Goal: Find specific page/section: Find specific page/section

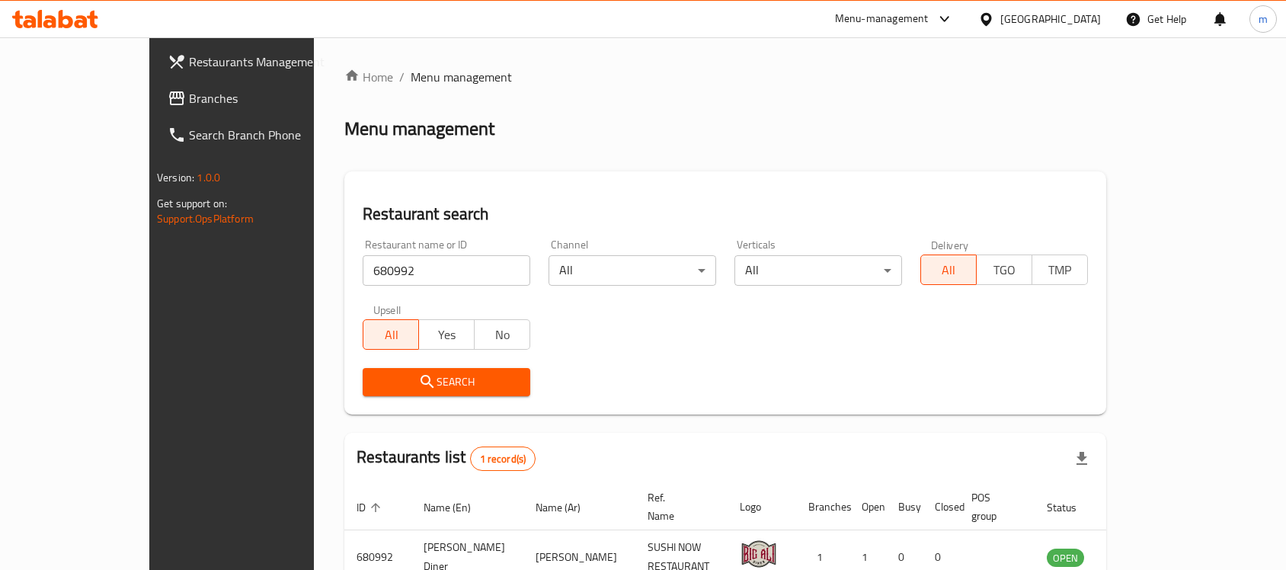
scroll to position [80, 0]
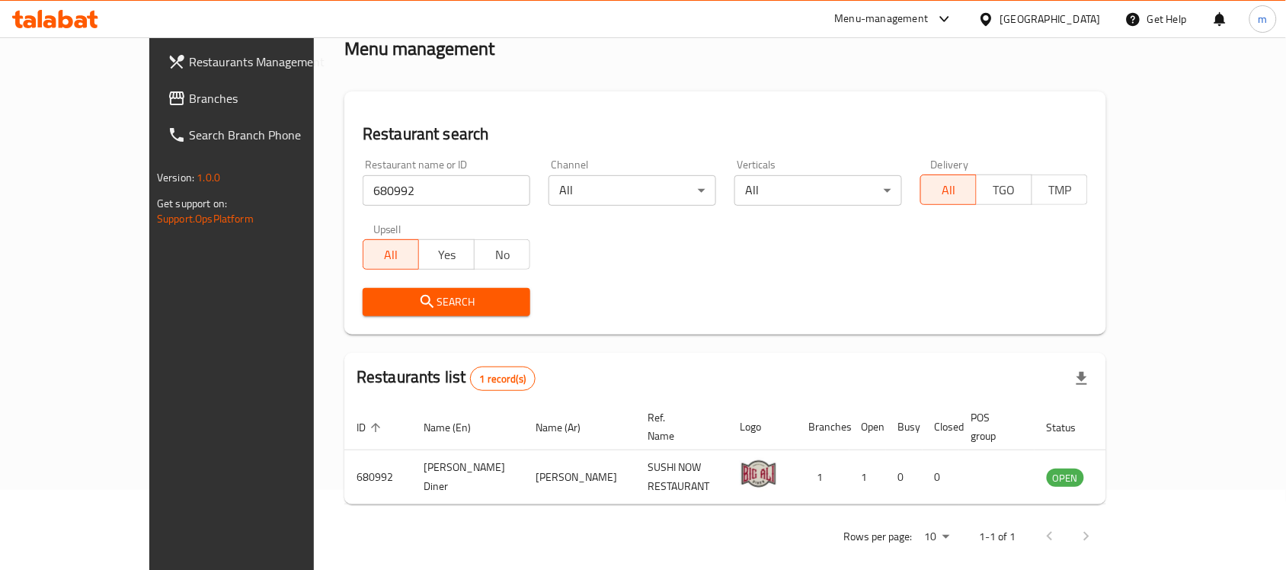
click at [57, 31] on div at bounding box center [55, 19] width 110 height 30
click at [66, 23] on icon at bounding box center [55, 19] width 86 height 18
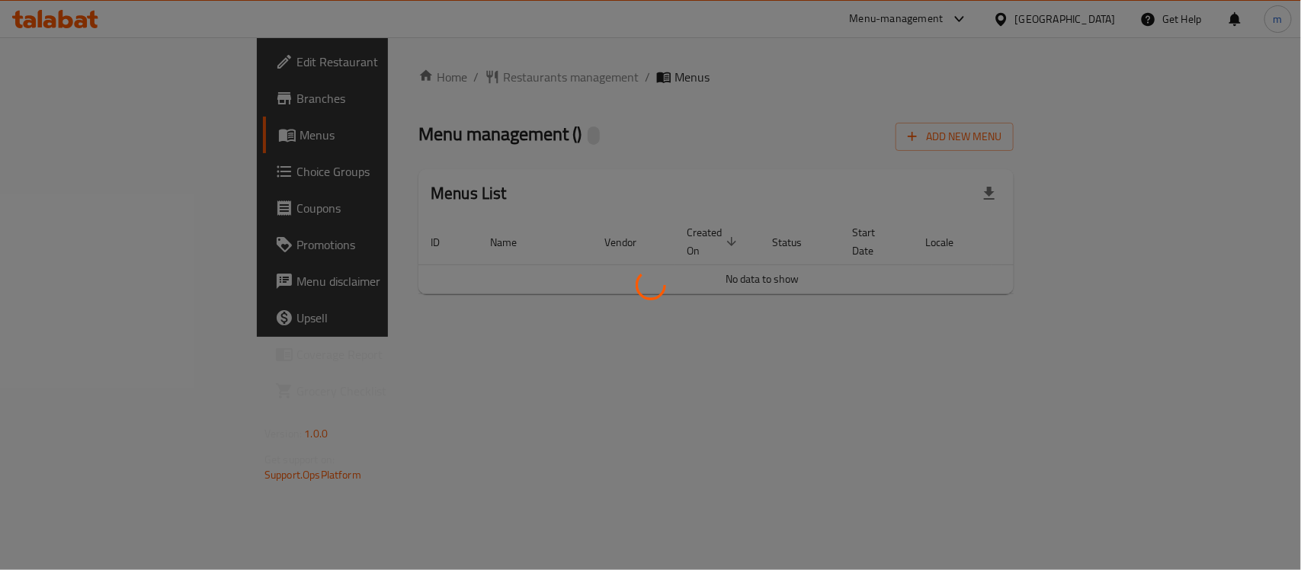
click at [391, 99] on div at bounding box center [650, 285] width 1301 height 570
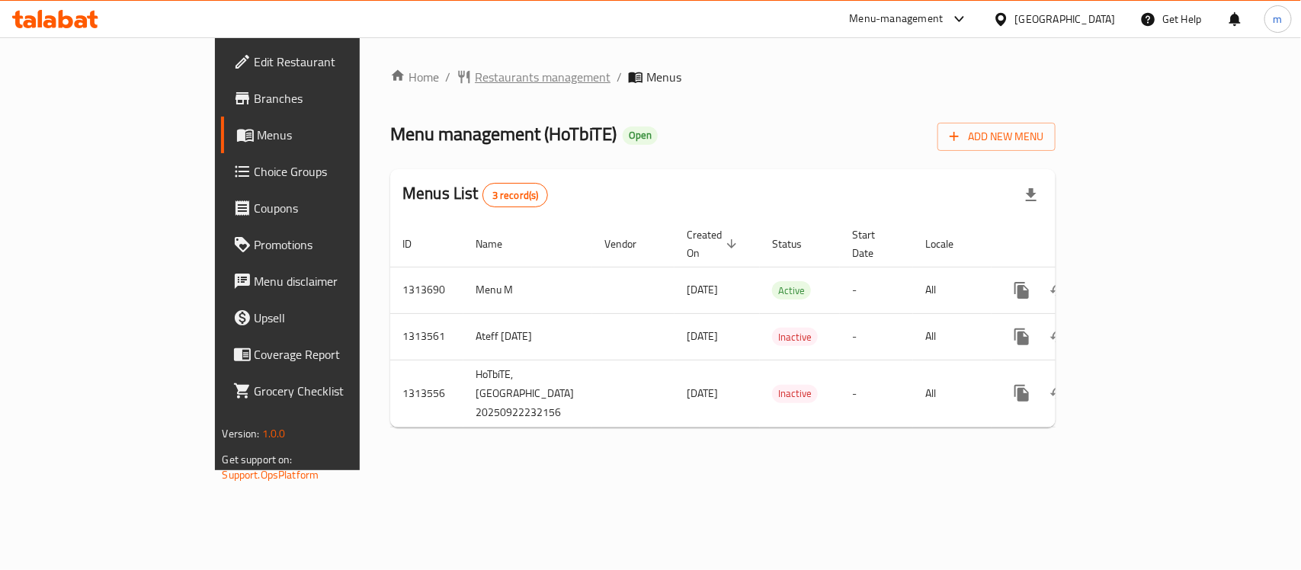
click at [475, 74] on span "Restaurants management" at bounding box center [543, 77] width 136 height 18
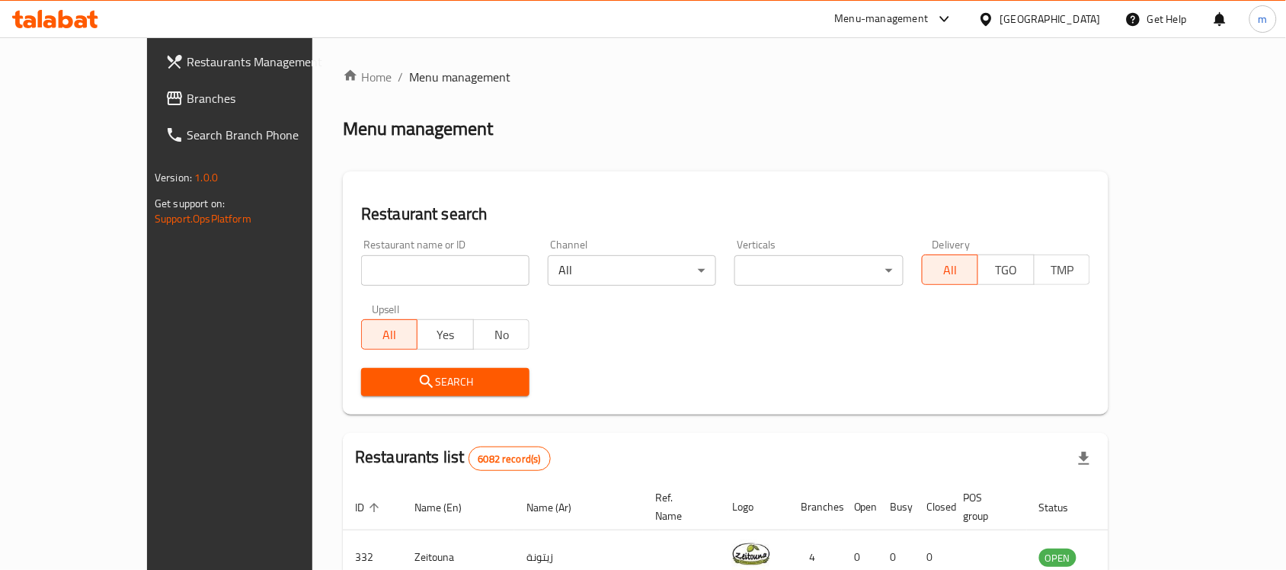
click at [370, 265] on input "search" at bounding box center [445, 270] width 168 height 30
paste input "706577"
type input "706577"
click at [418, 382] on icon "submit" at bounding box center [427, 382] width 18 height 18
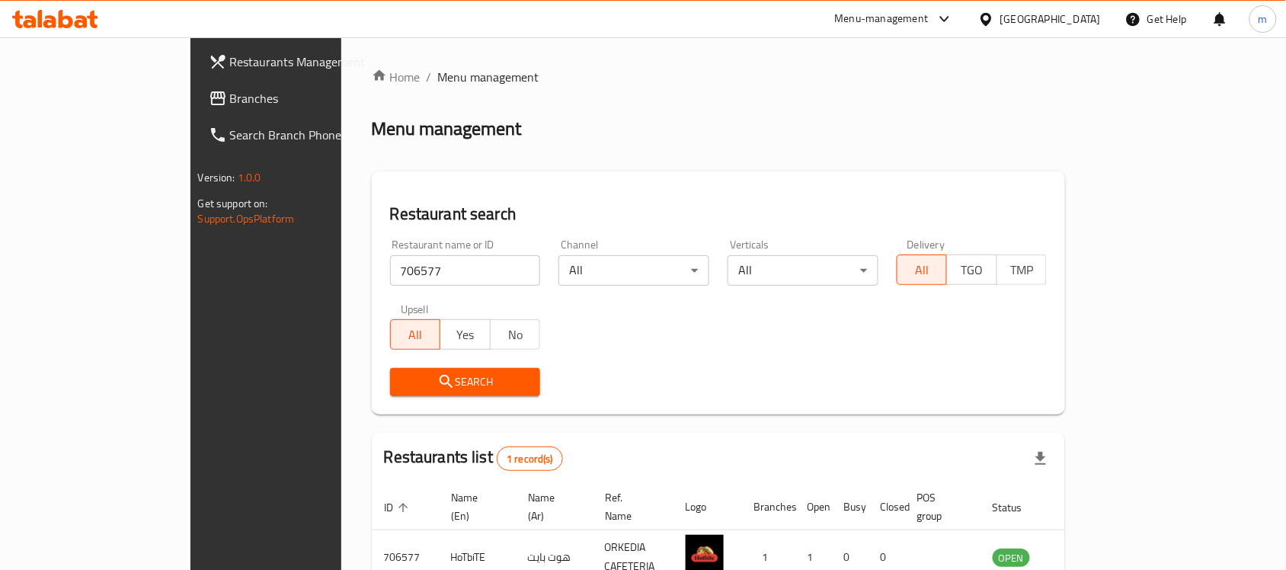
scroll to position [80, 0]
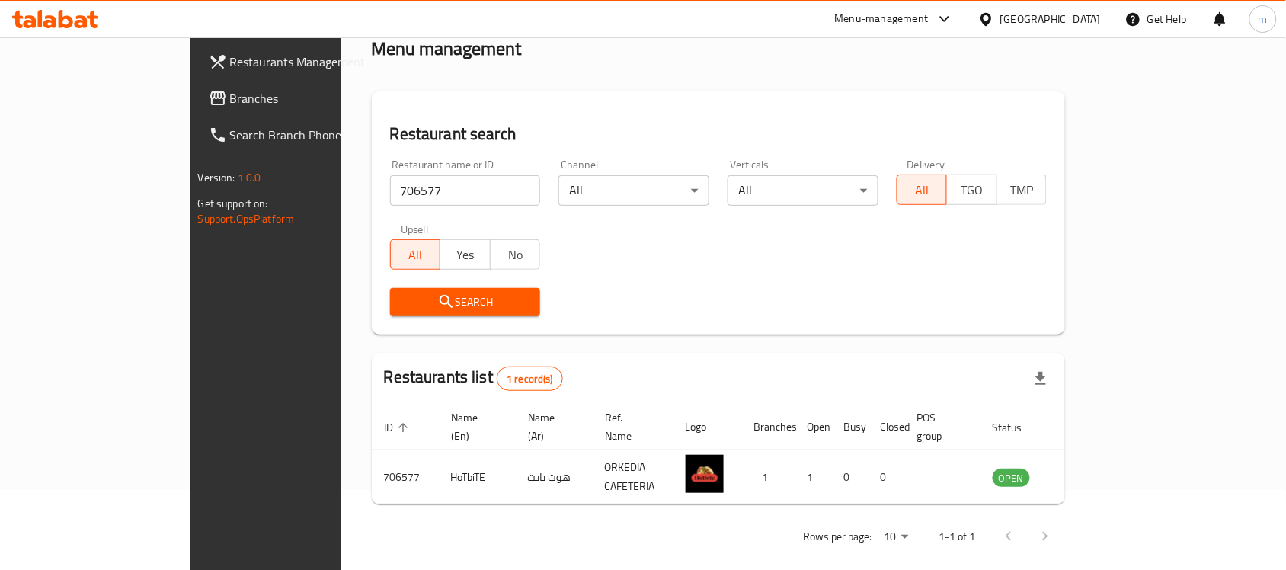
click at [991, 21] on icon at bounding box center [986, 18] width 11 height 13
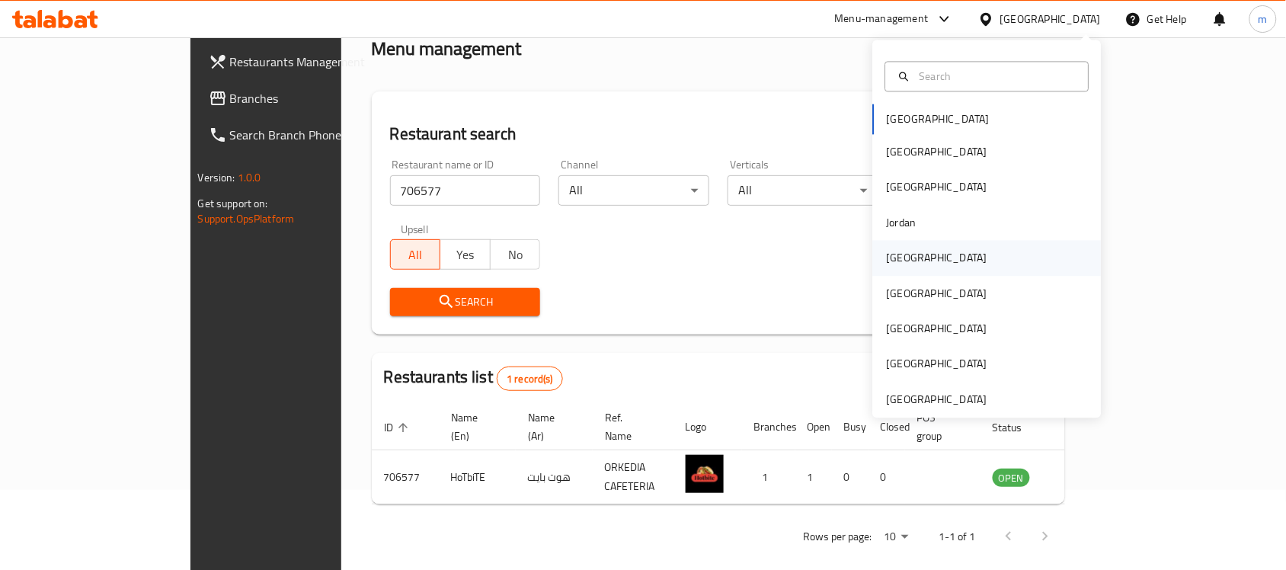
click at [918, 259] on div "[GEOGRAPHIC_DATA]" at bounding box center [987, 258] width 229 height 35
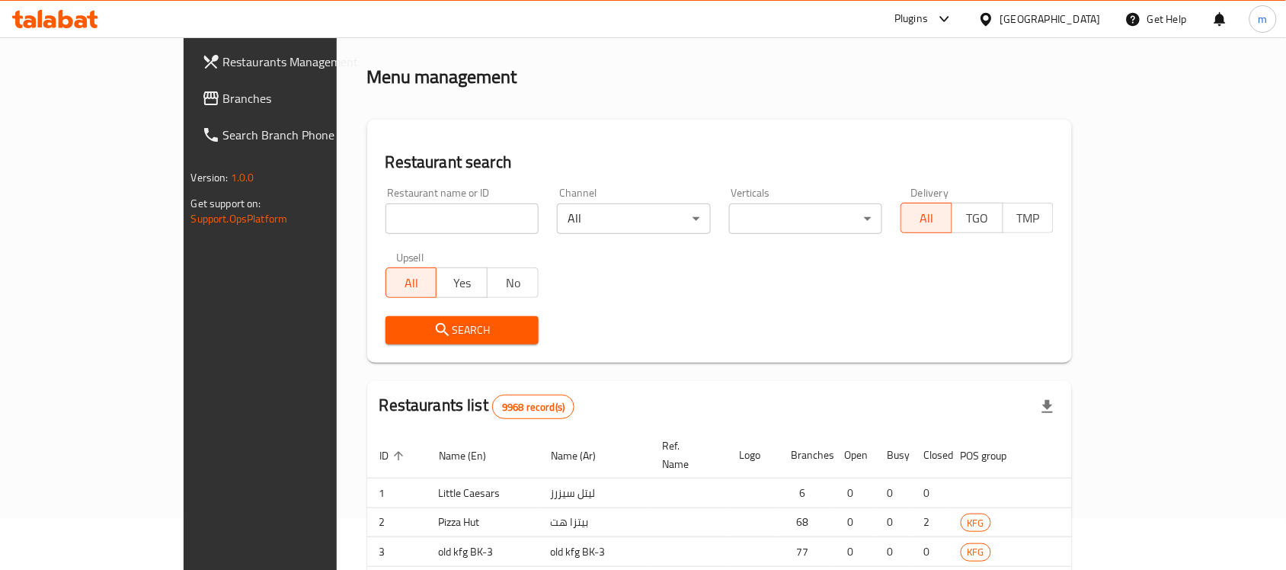
scroll to position [80, 0]
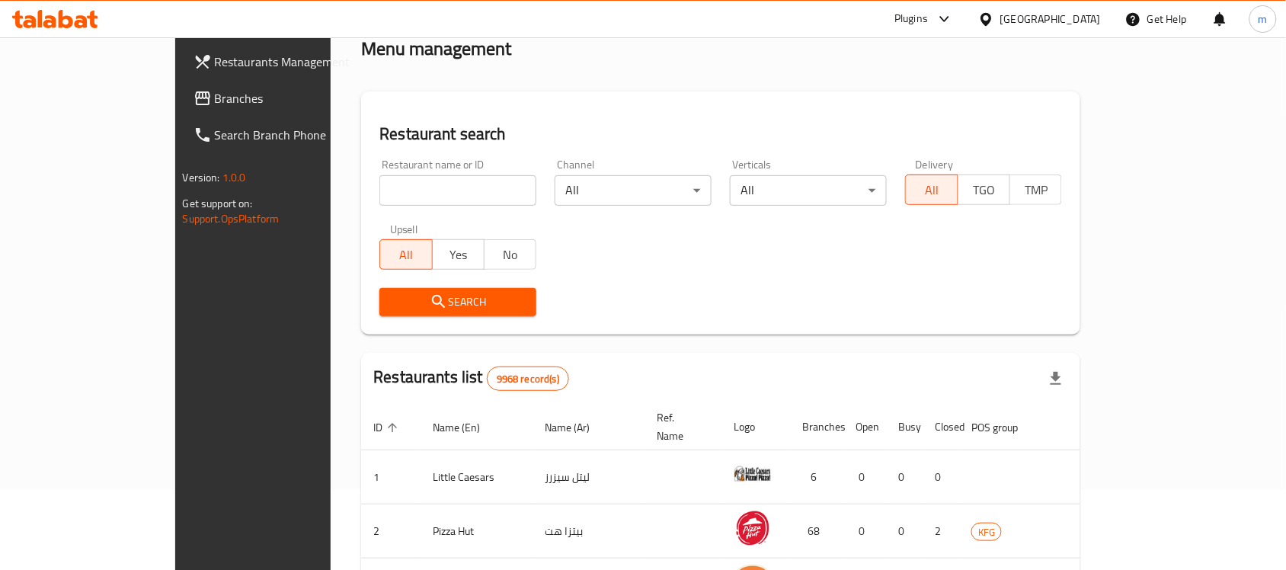
click at [215, 91] on span "Branches" at bounding box center [296, 98] width 163 height 18
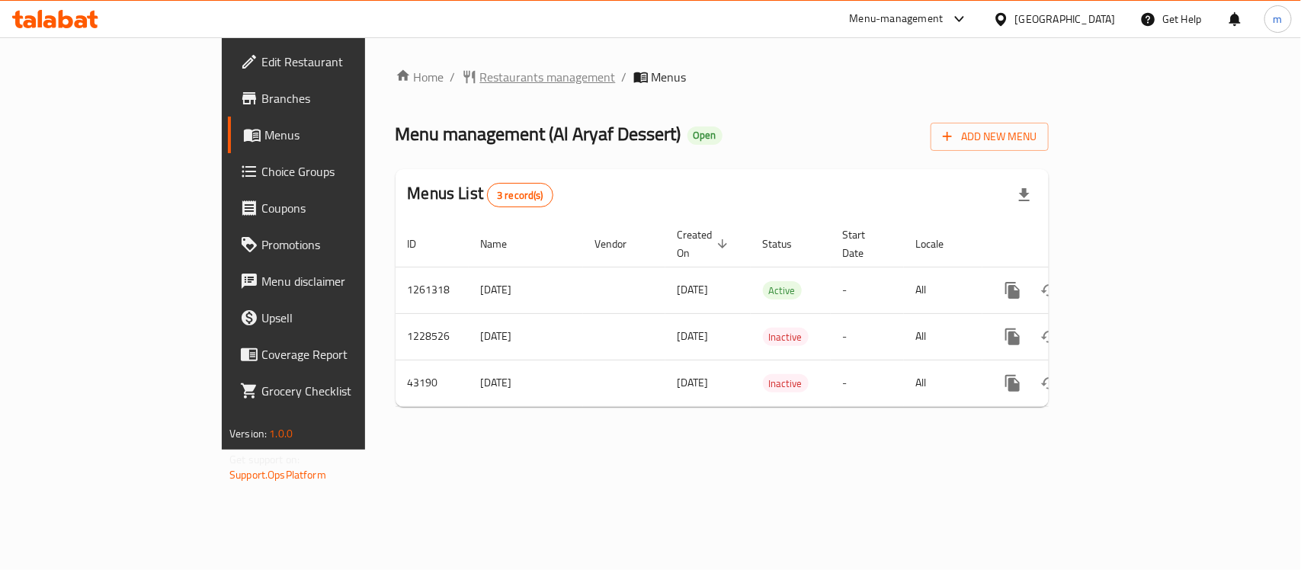
click at [480, 75] on span "Restaurants management" at bounding box center [548, 77] width 136 height 18
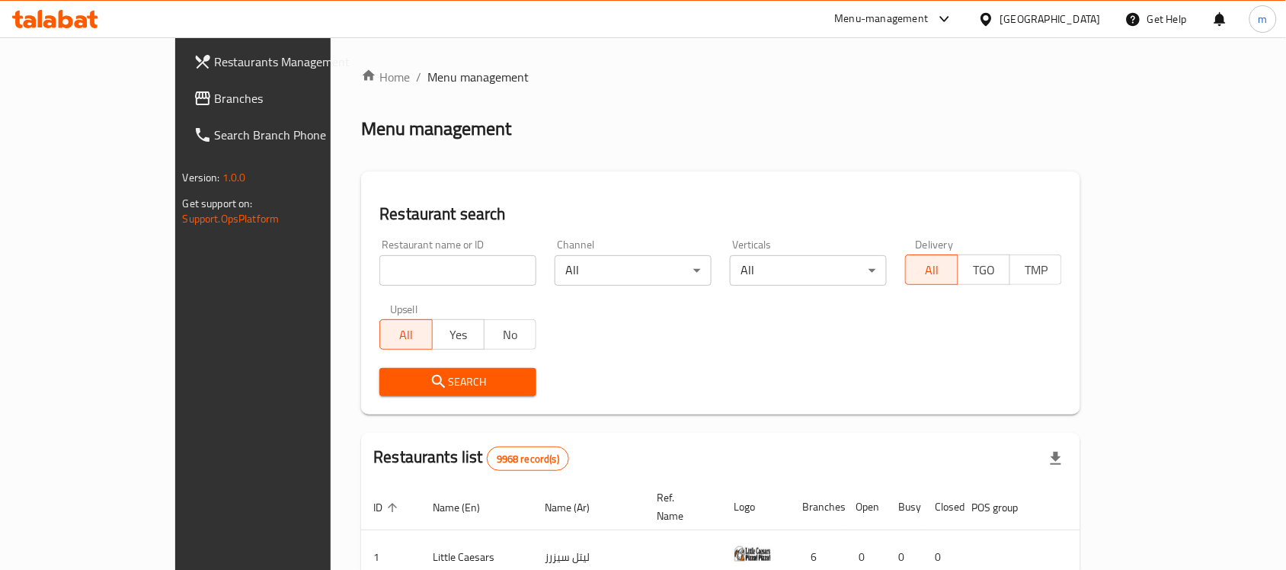
click at [383, 288] on div "Restaurant name or ID Restaurant name or ID" at bounding box center [457, 262] width 175 height 65
click at [386, 278] on input "search" at bounding box center [457, 270] width 157 height 30
paste input "22115"
type input "22115"
click at [392, 383] on span "Search" at bounding box center [458, 382] width 133 height 19
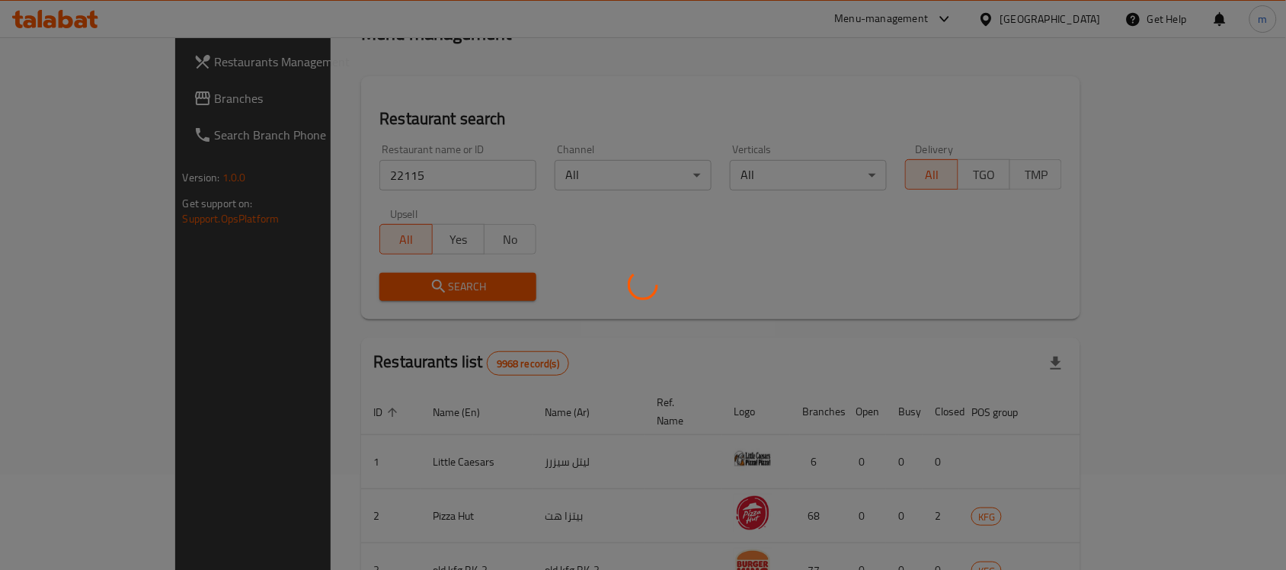
scroll to position [80, 0]
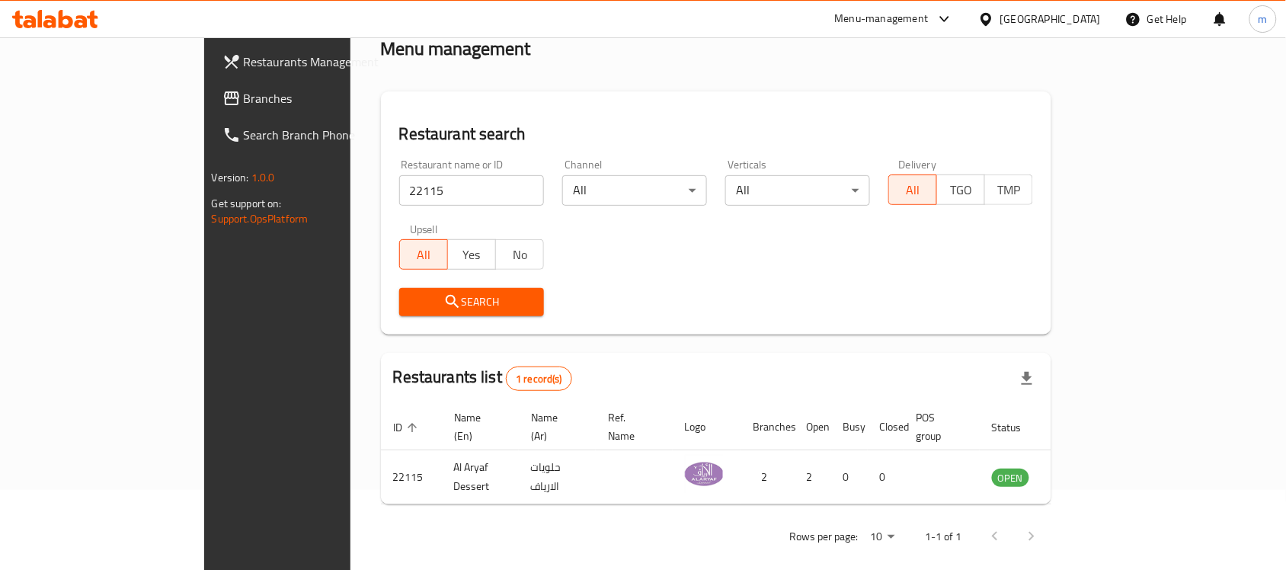
click at [1093, 11] on div "Kuwait" at bounding box center [1050, 19] width 101 height 17
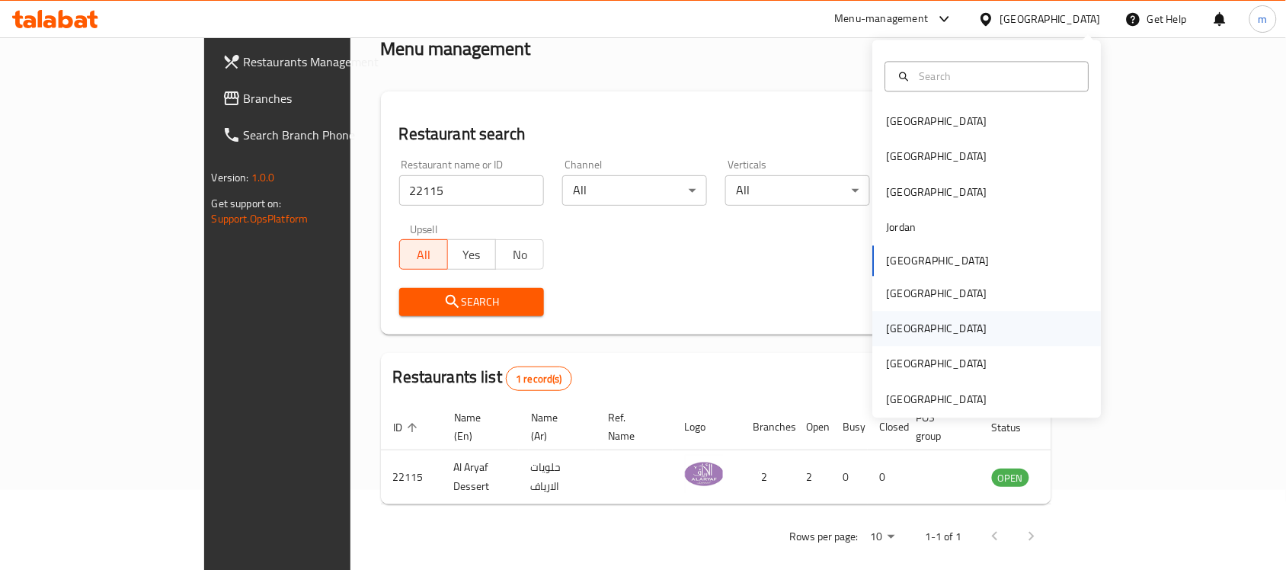
click at [889, 328] on div "Qatar" at bounding box center [937, 329] width 101 height 17
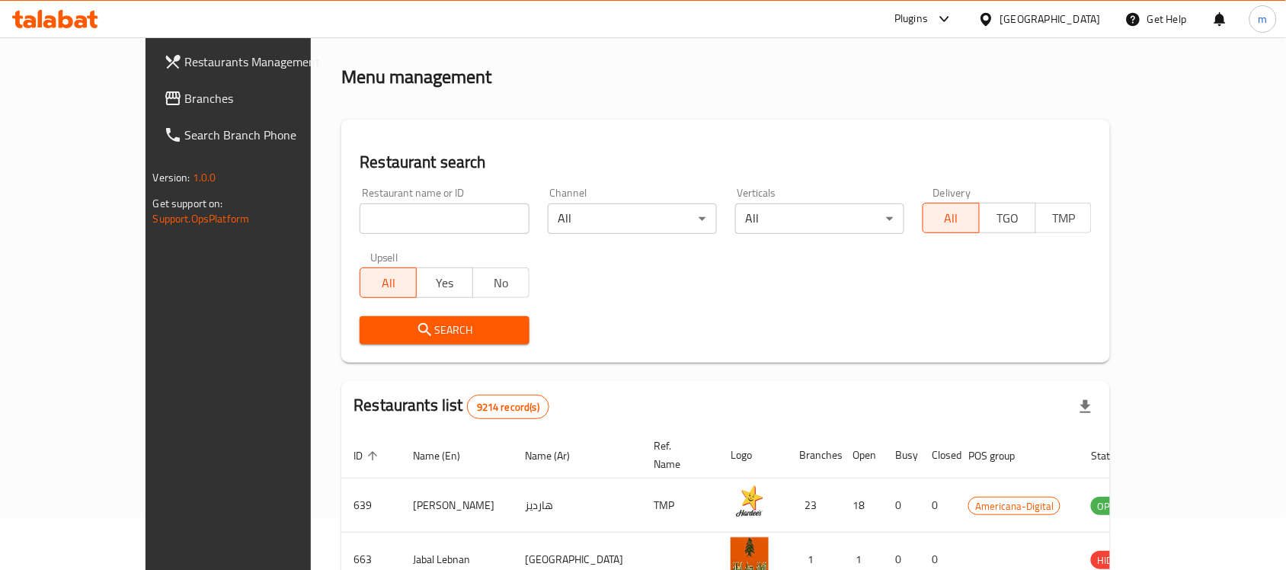
scroll to position [80, 0]
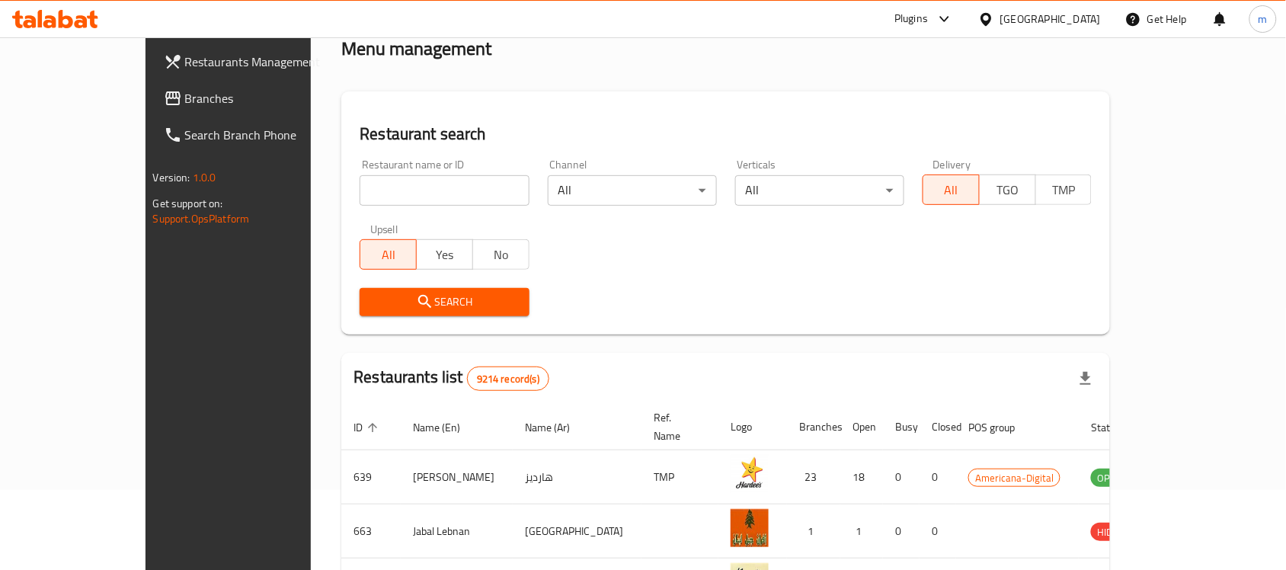
click at [185, 103] on span "Branches" at bounding box center [266, 98] width 163 height 18
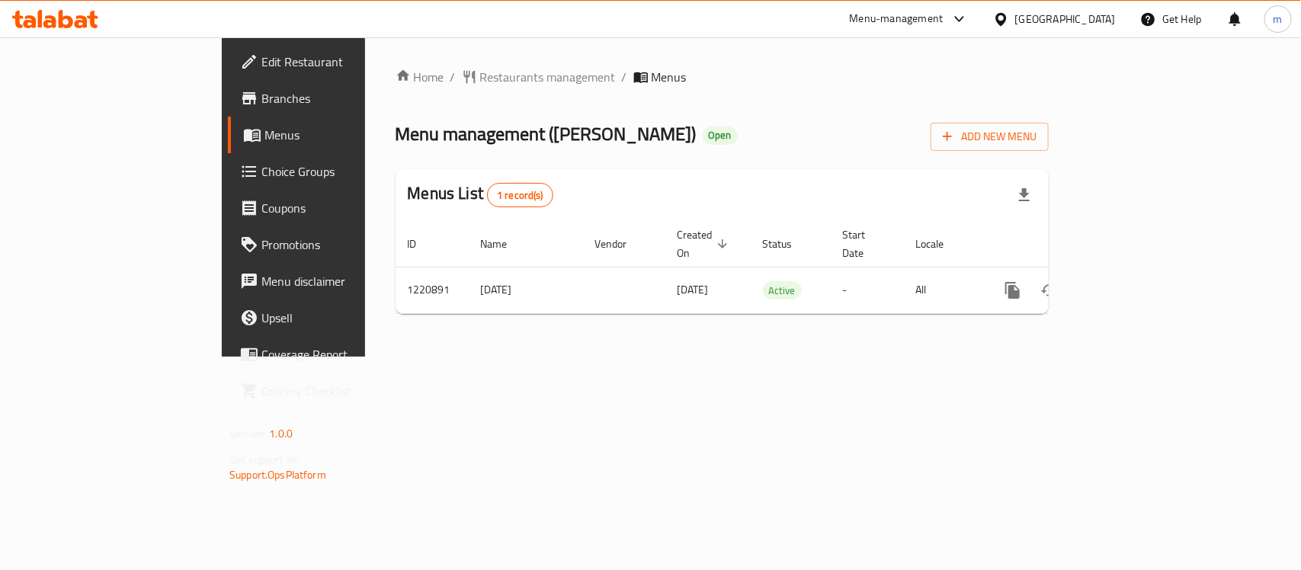
click at [1009, 21] on icon at bounding box center [1001, 19] width 16 height 16
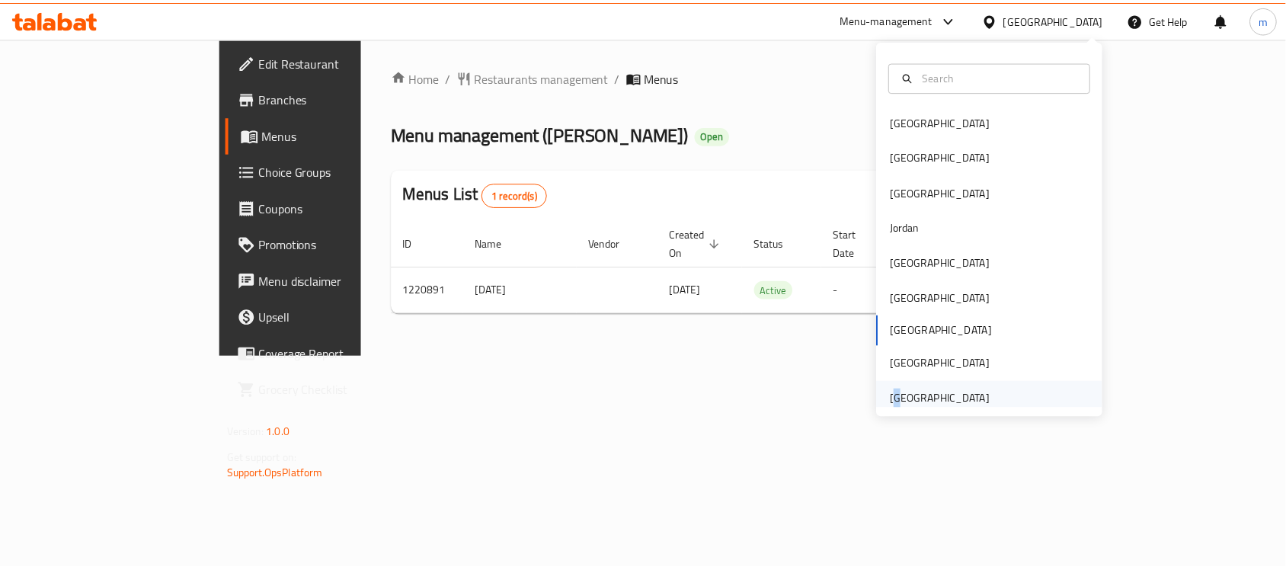
scroll to position [8, 0]
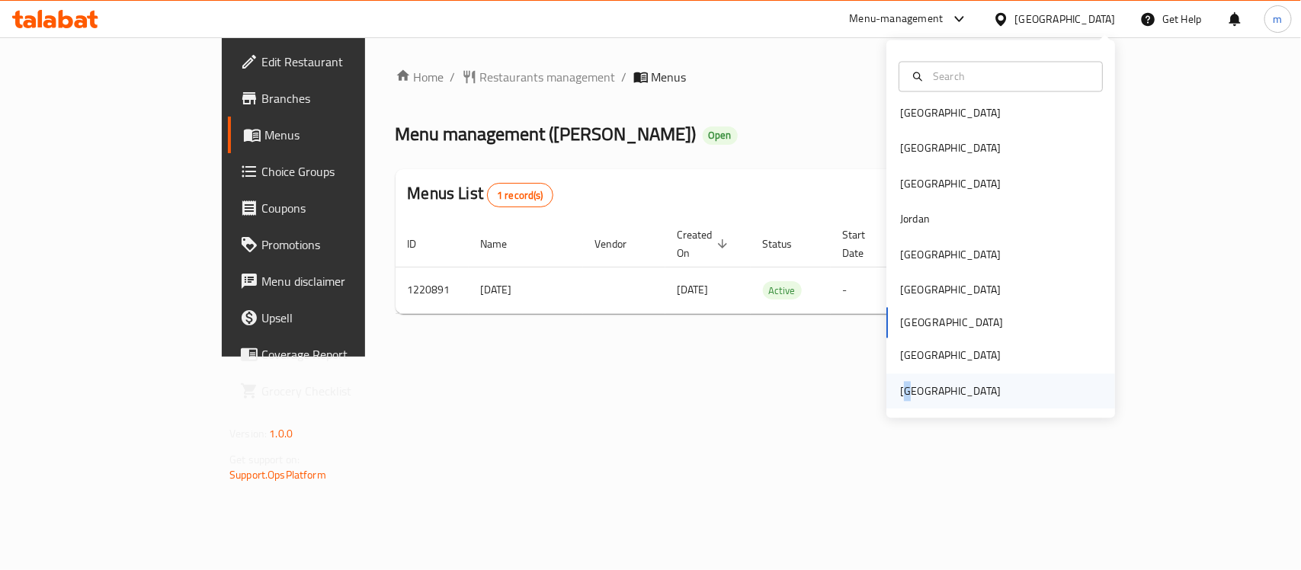
click at [900, 399] on div "[GEOGRAPHIC_DATA]" at bounding box center [950, 390] width 101 height 17
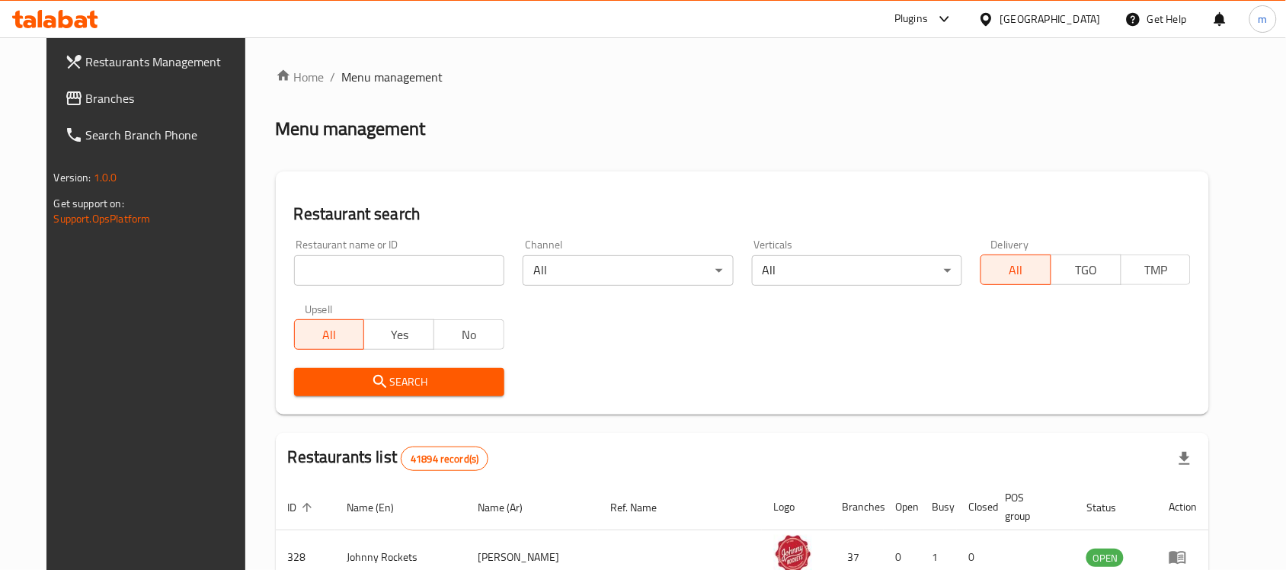
click at [86, 105] on span "Branches" at bounding box center [167, 98] width 163 height 18
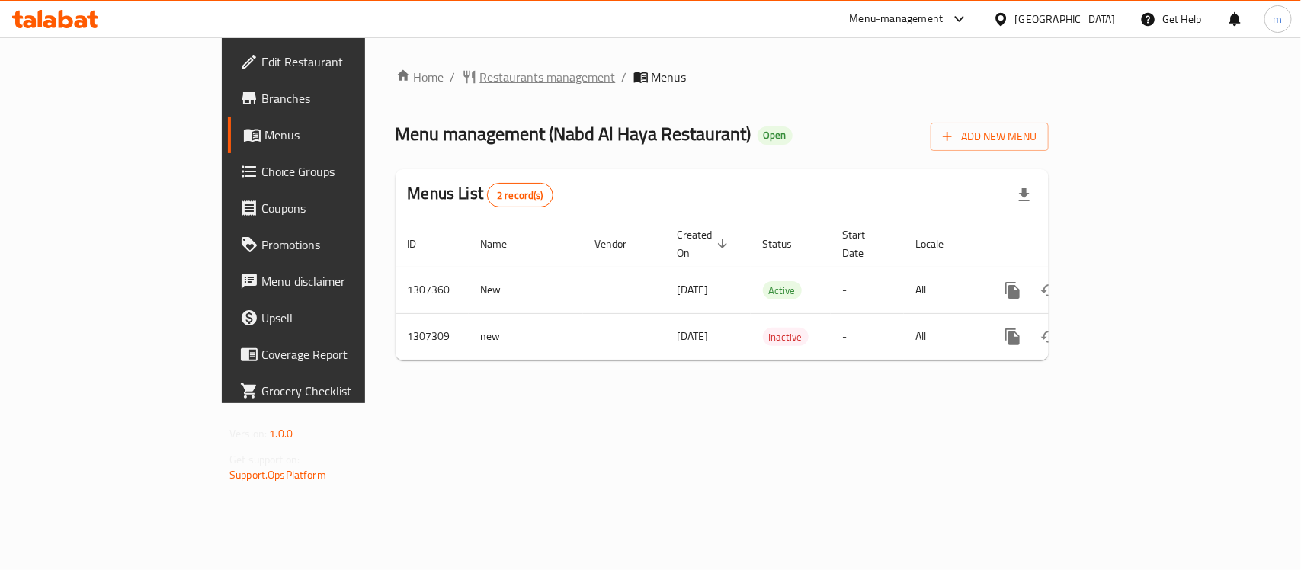
click at [480, 71] on span "Restaurants management" at bounding box center [548, 77] width 136 height 18
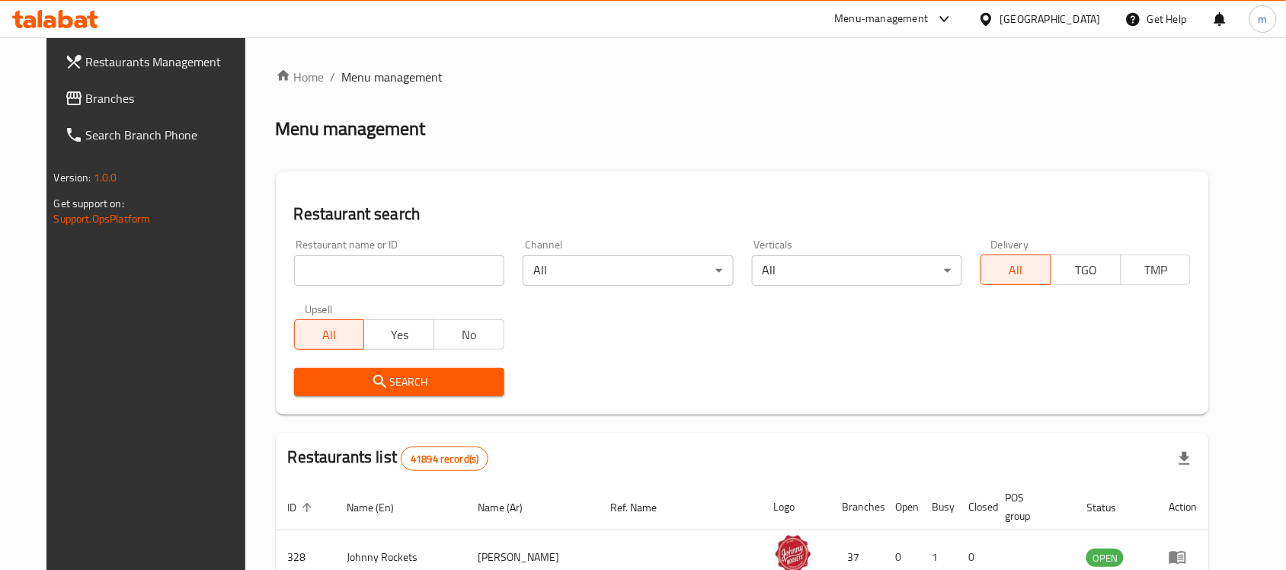
click at [389, 269] on input "search" at bounding box center [399, 270] width 210 height 30
paste input "704404"
type input "704404"
click at [371, 382] on icon "submit" at bounding box center [380, 382] width 18 height 18
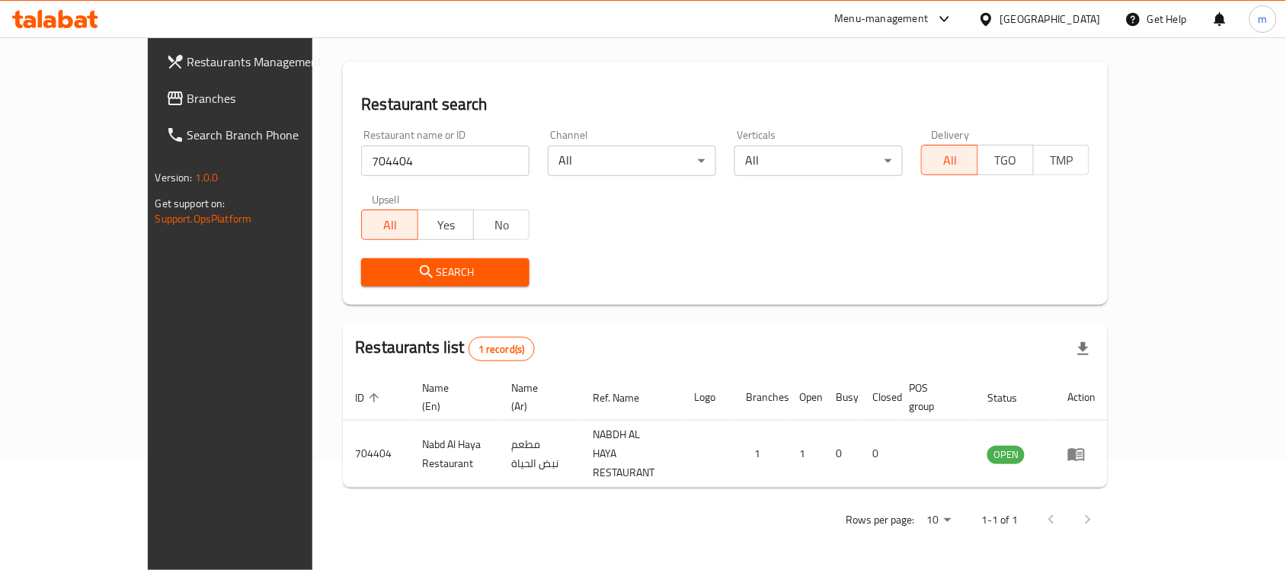
scroll to position [80, 0]
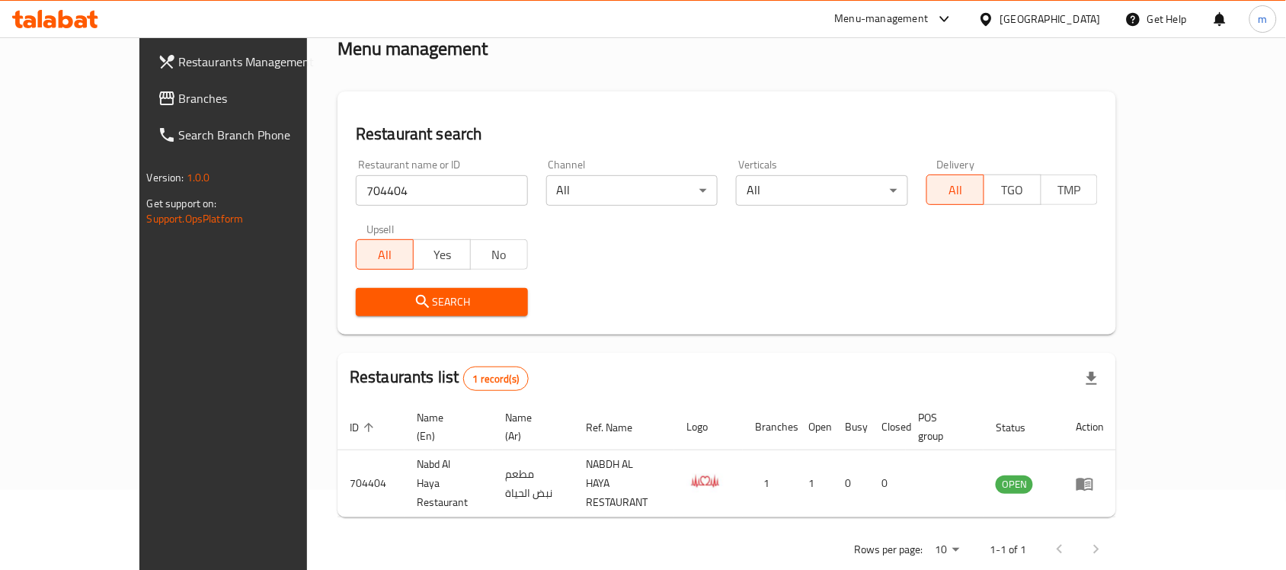
click at [1055, 21] on div "[GEOGRAPHIC_DATA]" at bounding box center [1050, 19] width 101 height 17
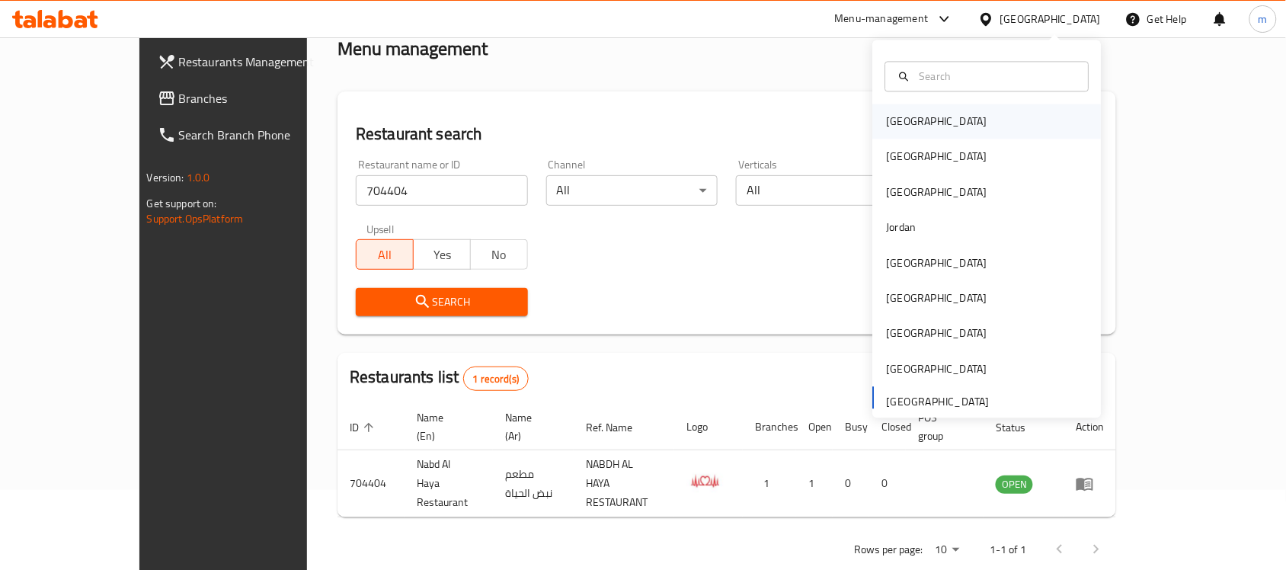
click at [914, 126] on div "[GEOGRAPHIC_DATA]" at bounding box center [937, 121] width 125 height 35
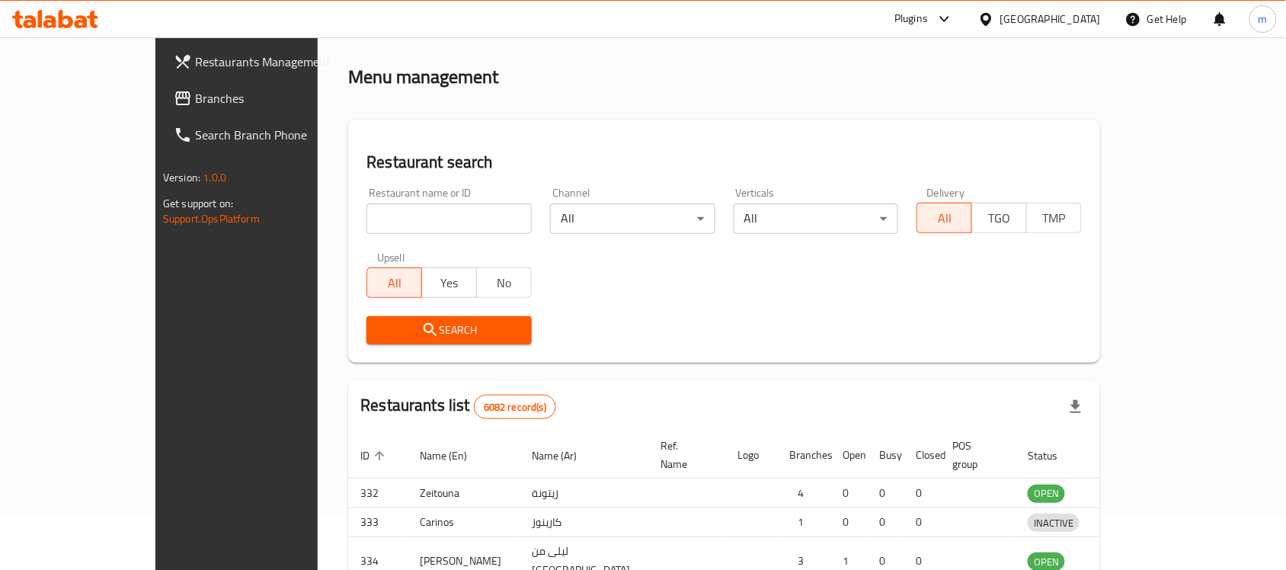
scroll to position [80, 0]
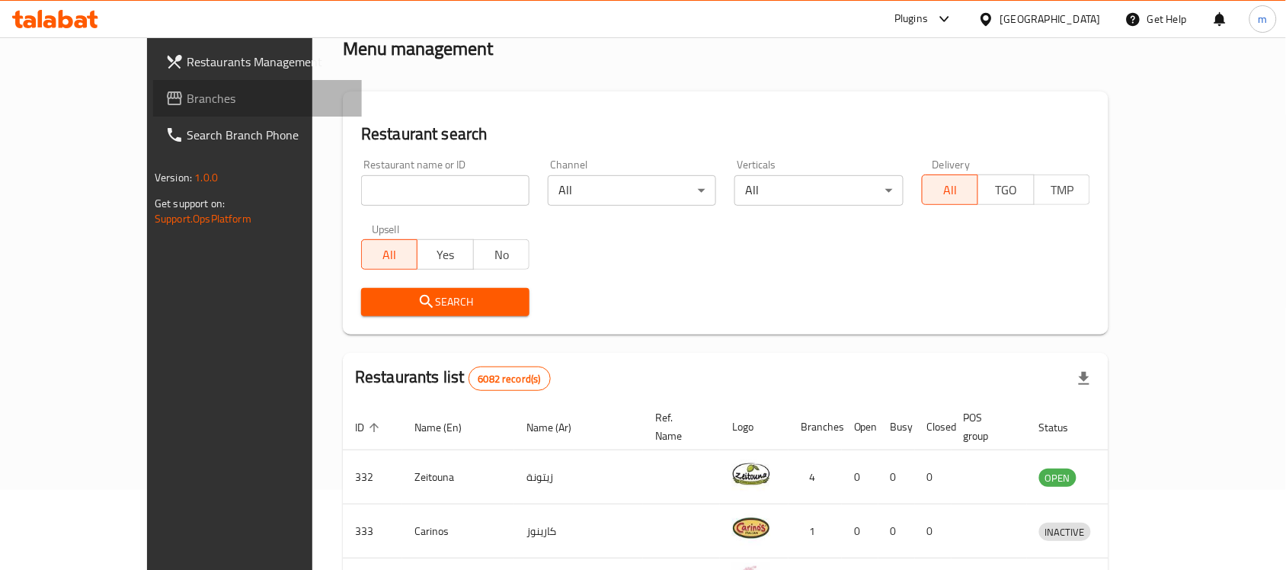
click at [187, 100] on span "Branches" at bounding box center [268, 98] width 163 height 18
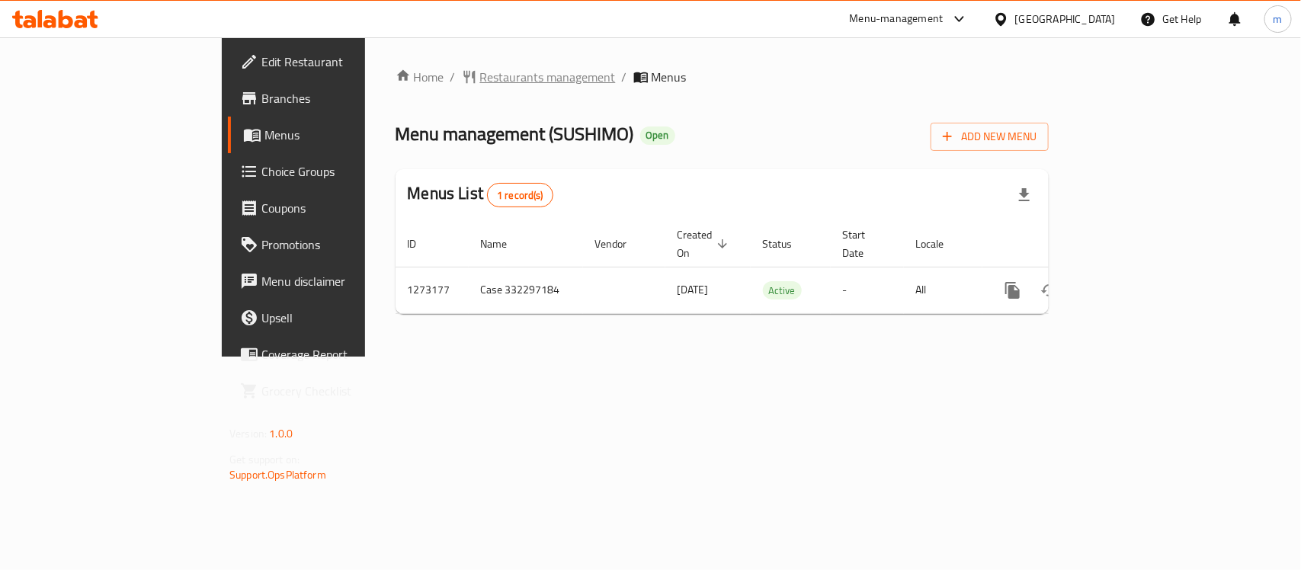
click at [480, 82] on span "Restaurants management" at bounding box center [548, 77] width 136 height 18
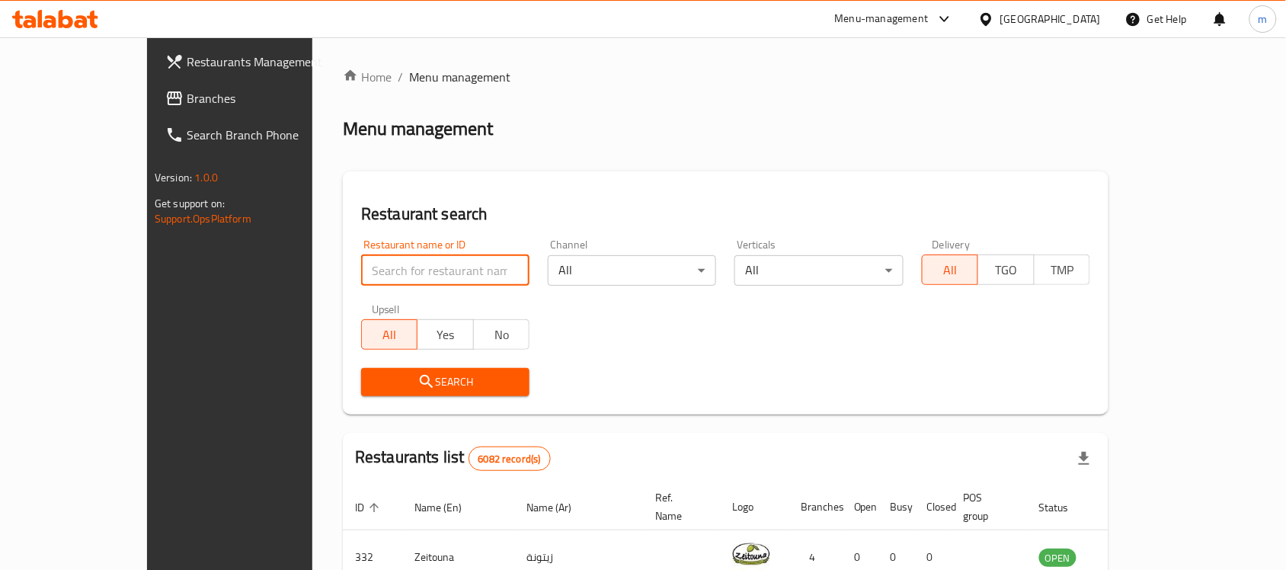
click at [361, 269] on input "search" at bounding box center [445, 270] width 168 height 30
paste input "690639"
type input "690639"
click at [373, 374] on span "Search" at bounding box center [445, 382] width 144 height 19
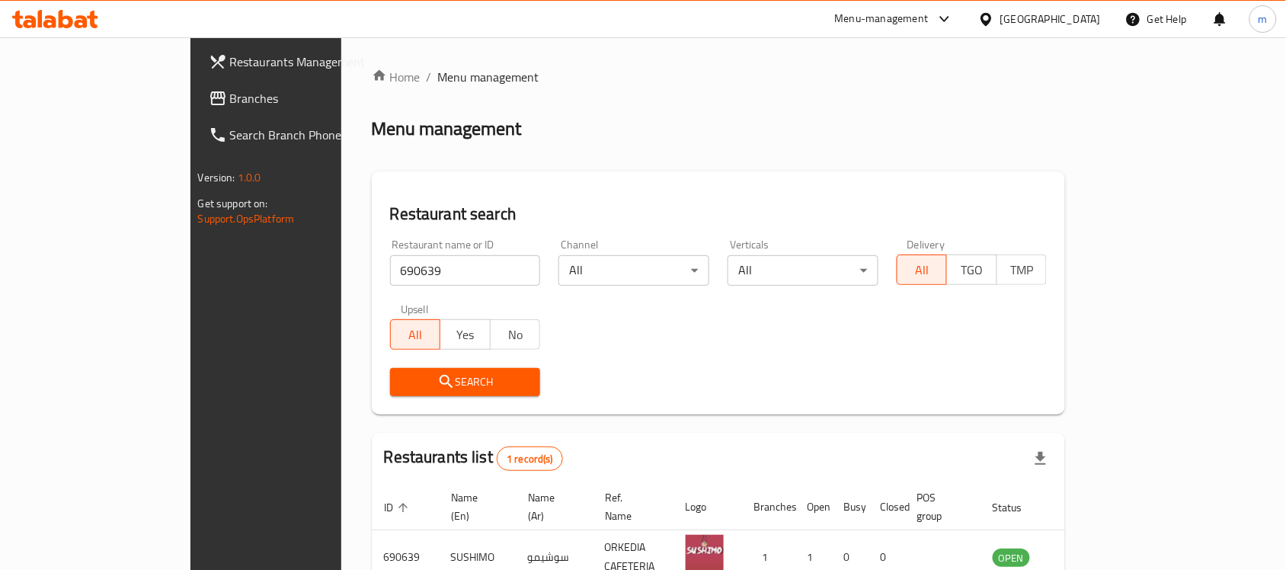
click at [991, 23] on icon at bounding box center [986, 18] width 11 height 13
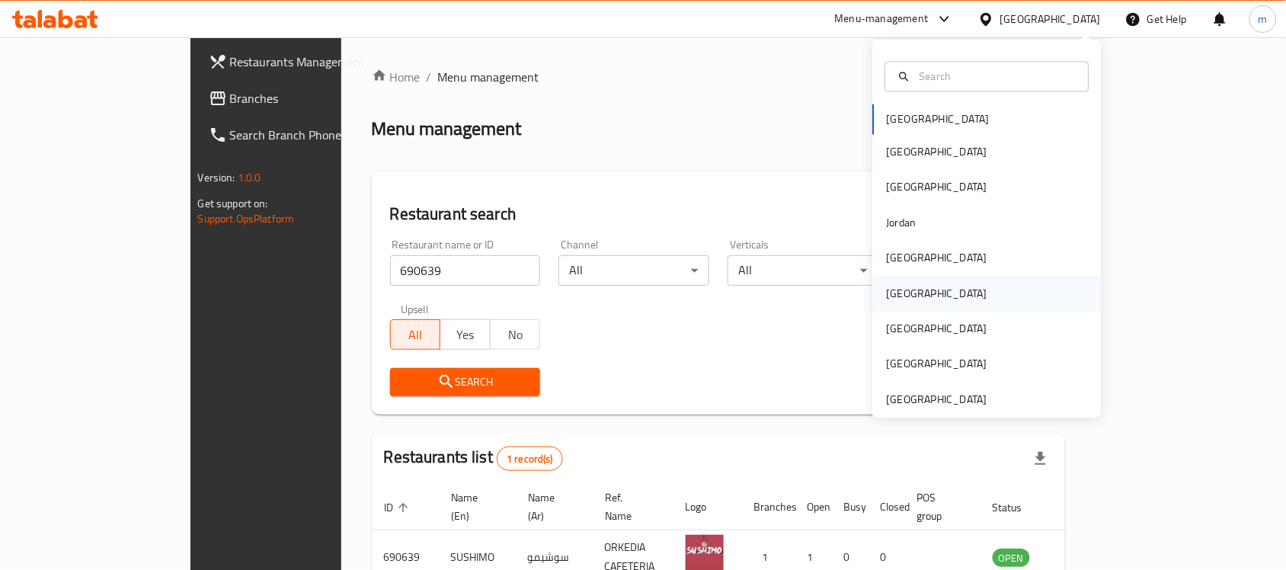
click at [892, 294] on div "[GEOGRAPHIC_DATA]" at bounding box center [937, 293] width 101 height 17
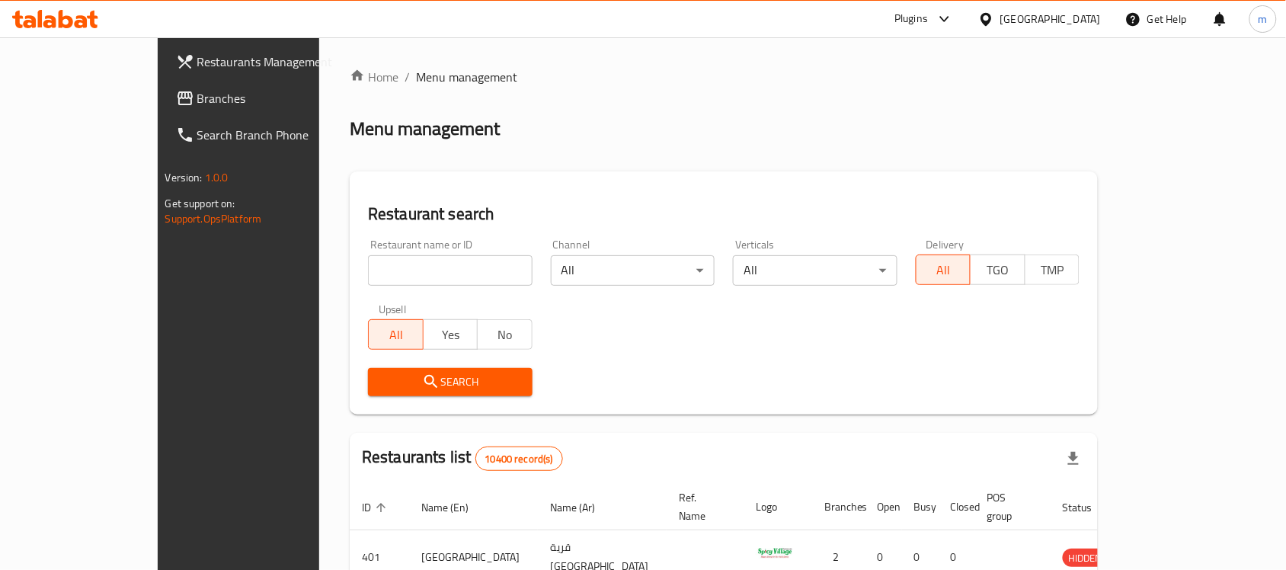
click at [197, 96] on span "Branches" at bounding box center [278, 98] width 163 height 18
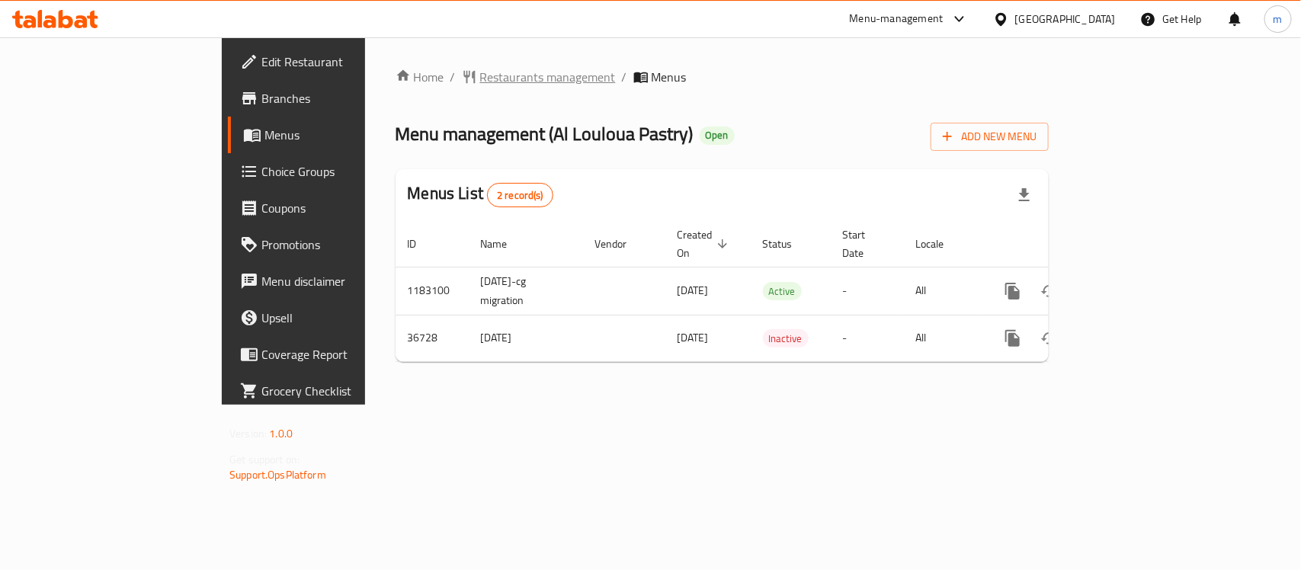
click at [480, 81] on span "Restaurants management" at bounding box center [548, 77] width 136 height 18
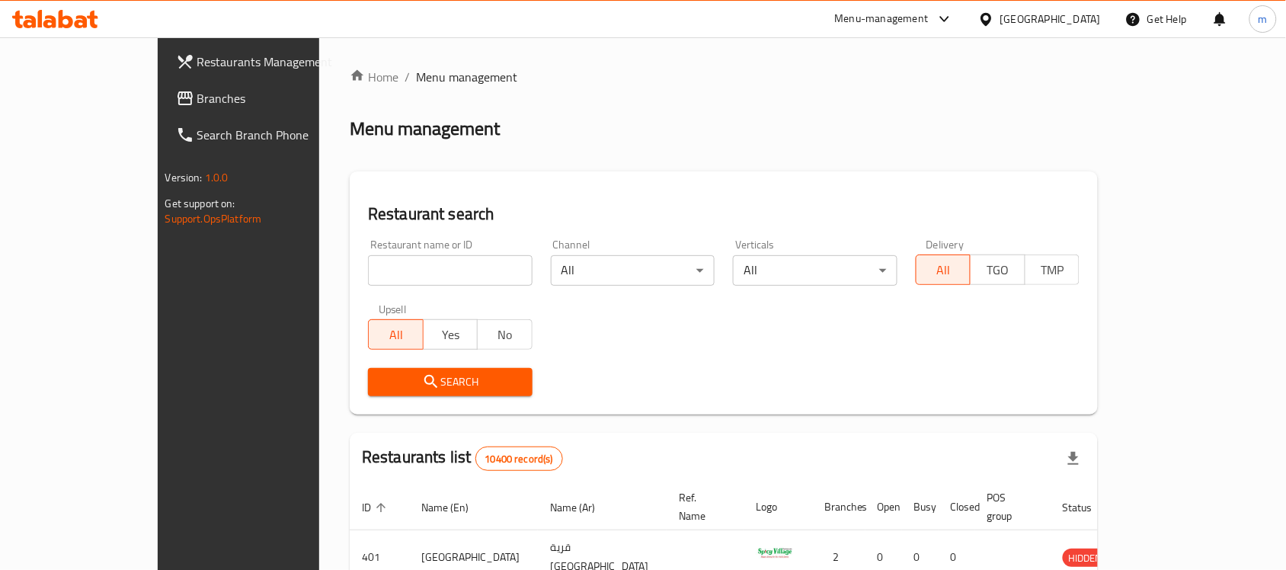
click at [383, 260] on input "search" at bounding box center [450, 270] width 165 height 30
paste input "19020"
type input "19020"
click at [398, 386] on span "Search" at bounding box center [450, 382] width 140 height 19
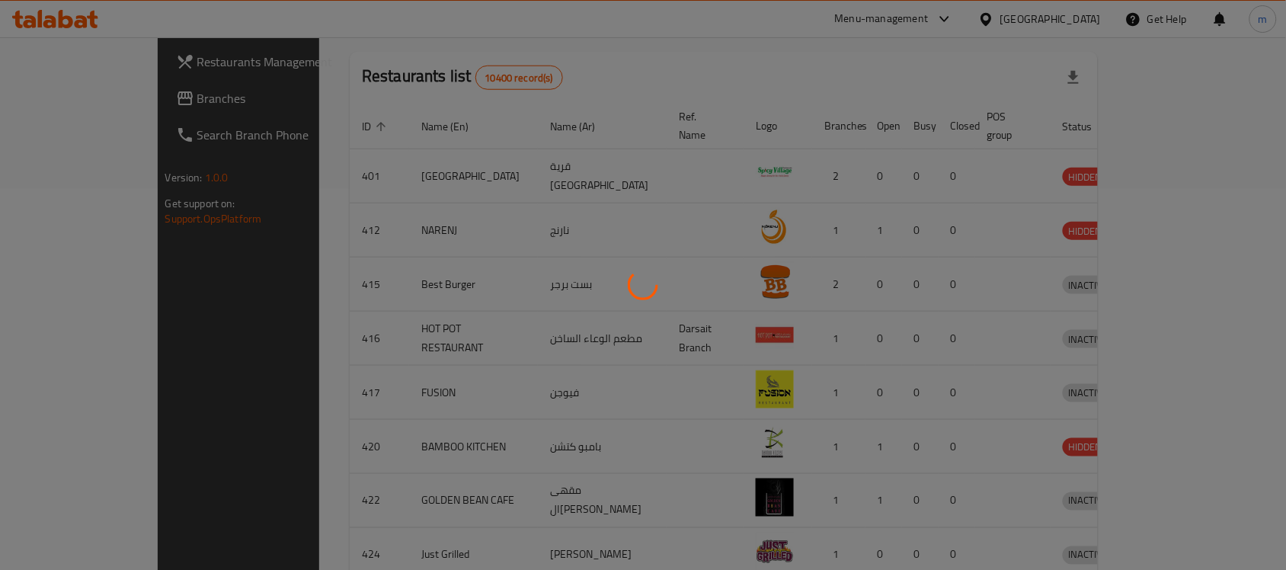
scroll to position [80, 0]
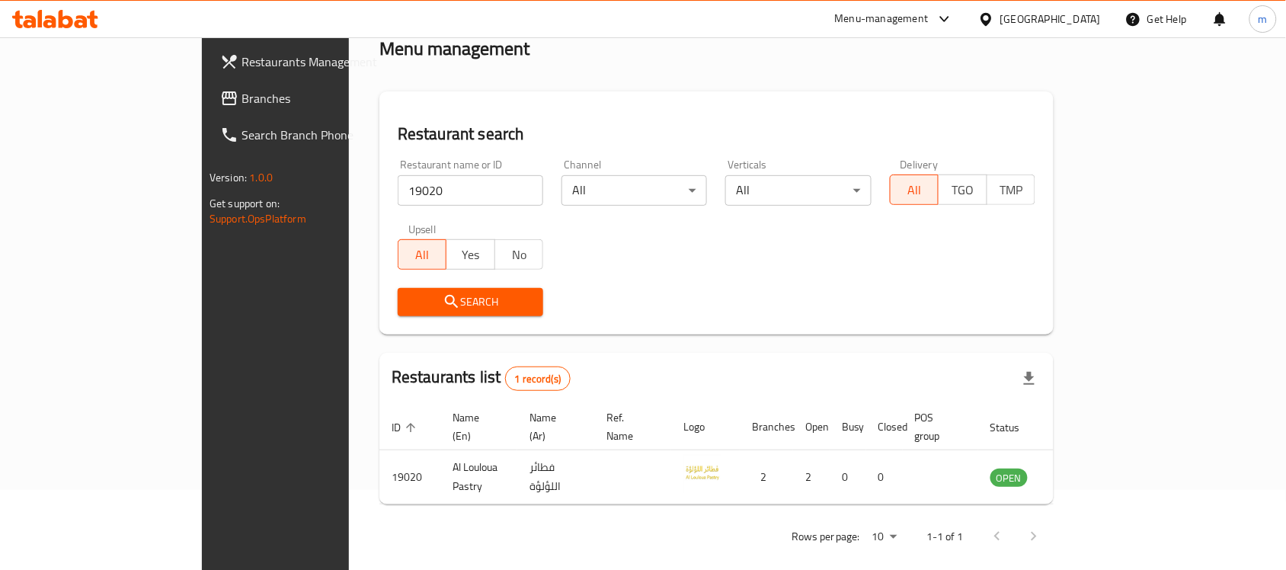
click at [991, 14] on icon at bounding box center [986, 18] width 11 height 13
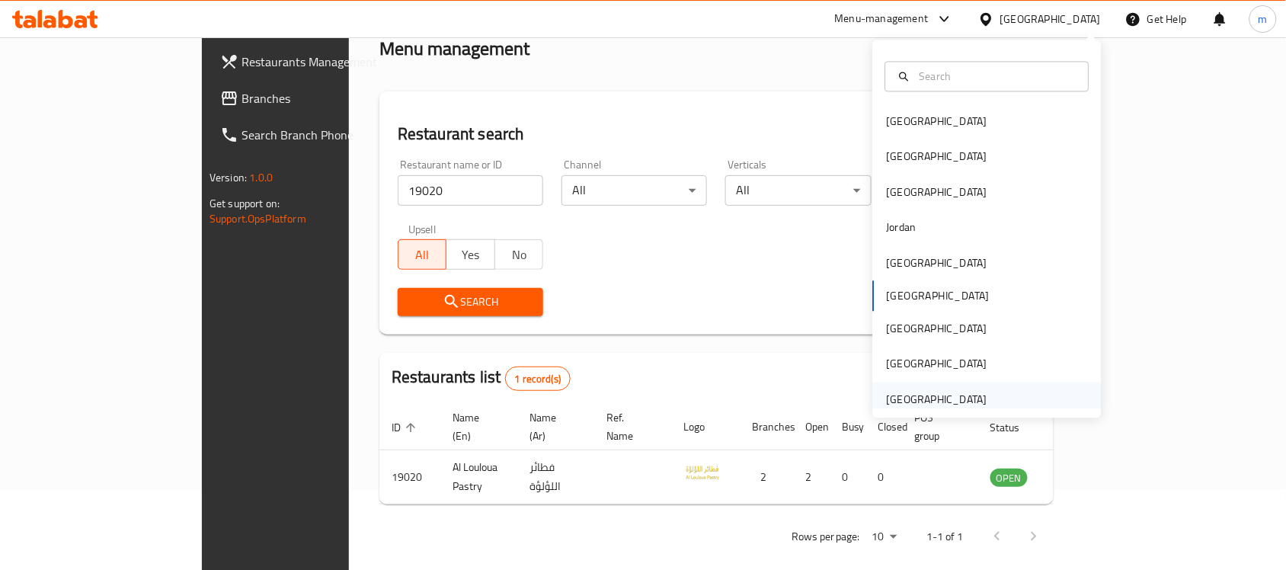
click at [928, 401] on div "[GEOGRAPHIC_DATA]" at bounding box center [937, 399] width 101 height 17
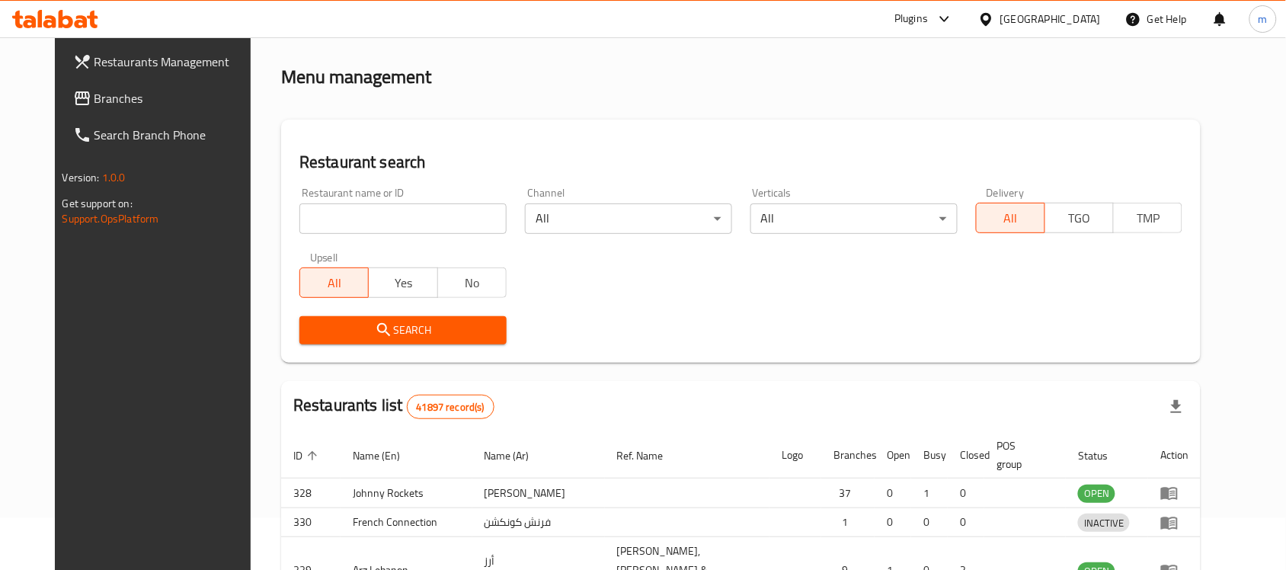
scroll to position [80, 0]
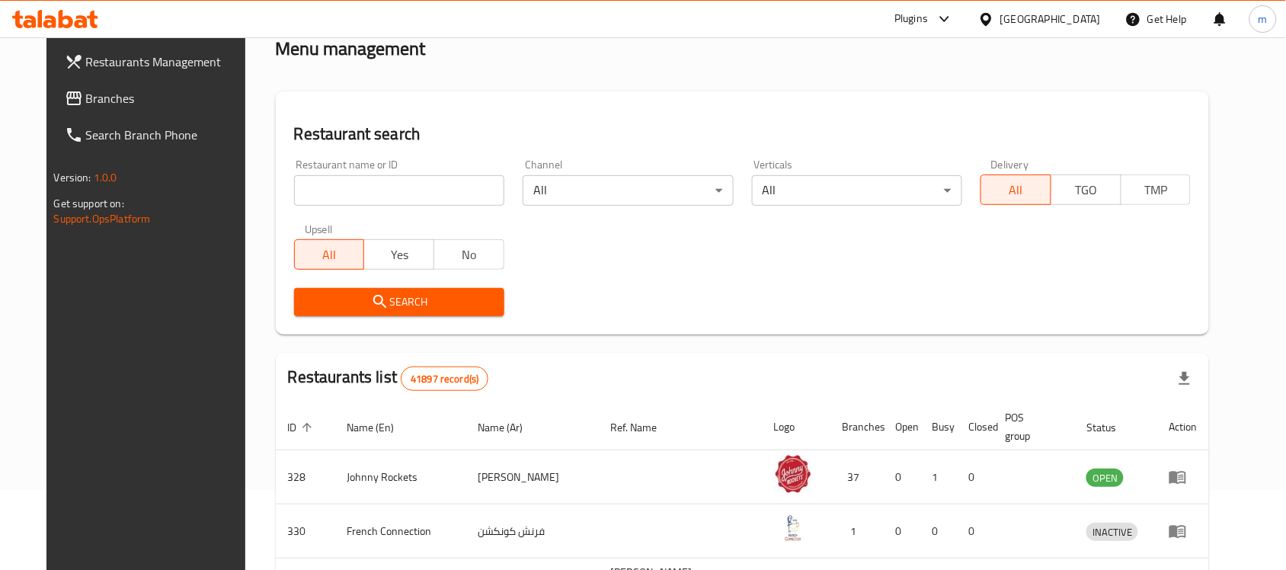
click at [143, 101] on span "Branches" at bounding box center [167, 98] width 163 height 18
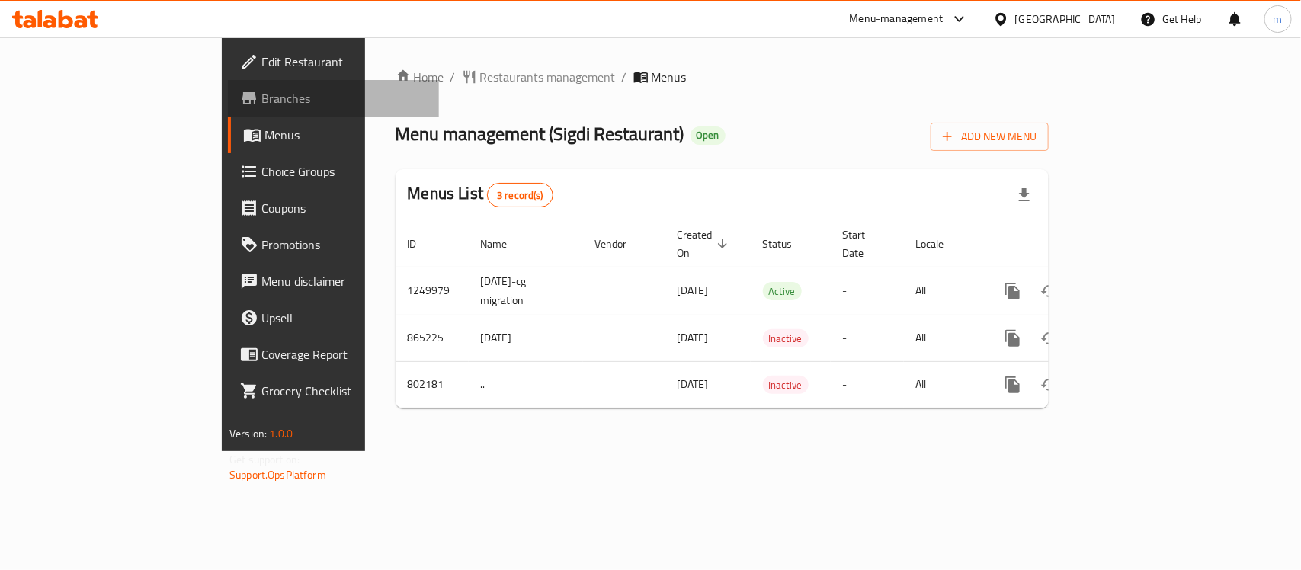
click at [261, 101] on span "Branches" at bounding box center [343, 98] width 165 height 18
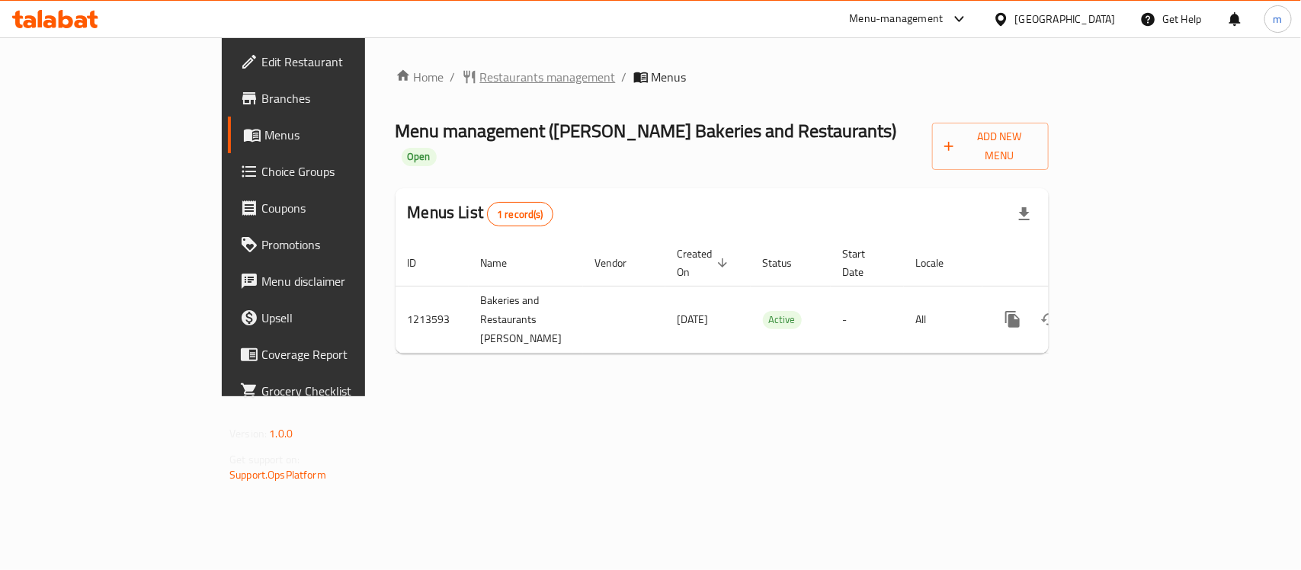
click at [480, 78] on span "Restaurants management" at bounding box center [548, 77] width 136 height 18
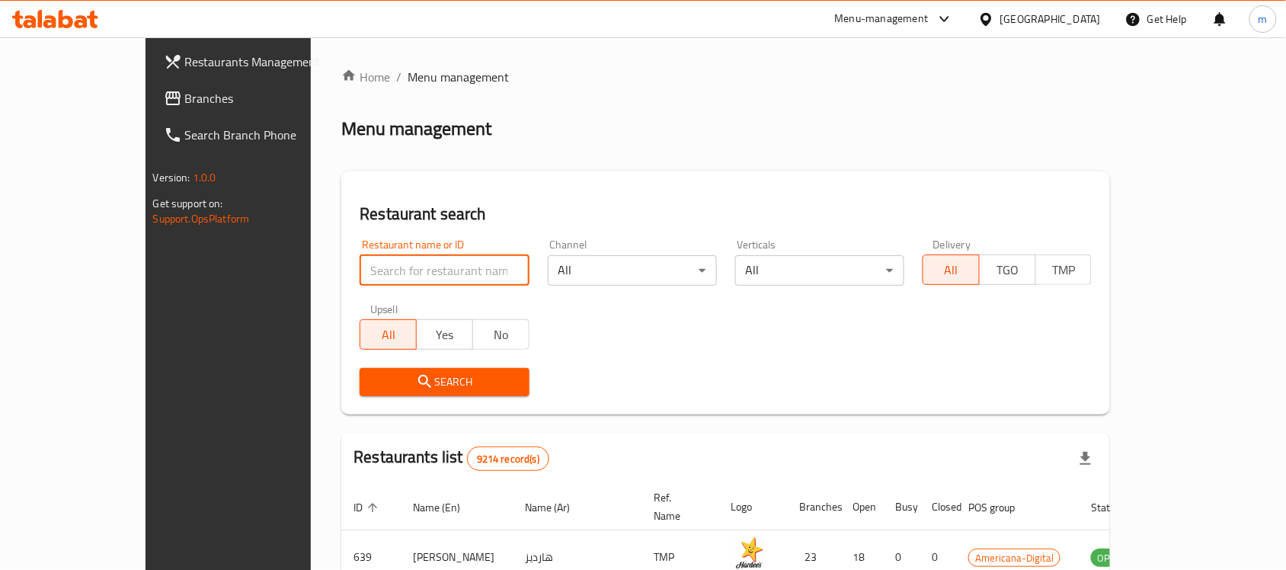
click at [360, 261] on input "search" at bounding box center [444, 270] width 169 height 30
paste input "671938"
type input "671938"
click at [416, 379] on icon "submit" at bounding box center [425, 382] width 18 height 18
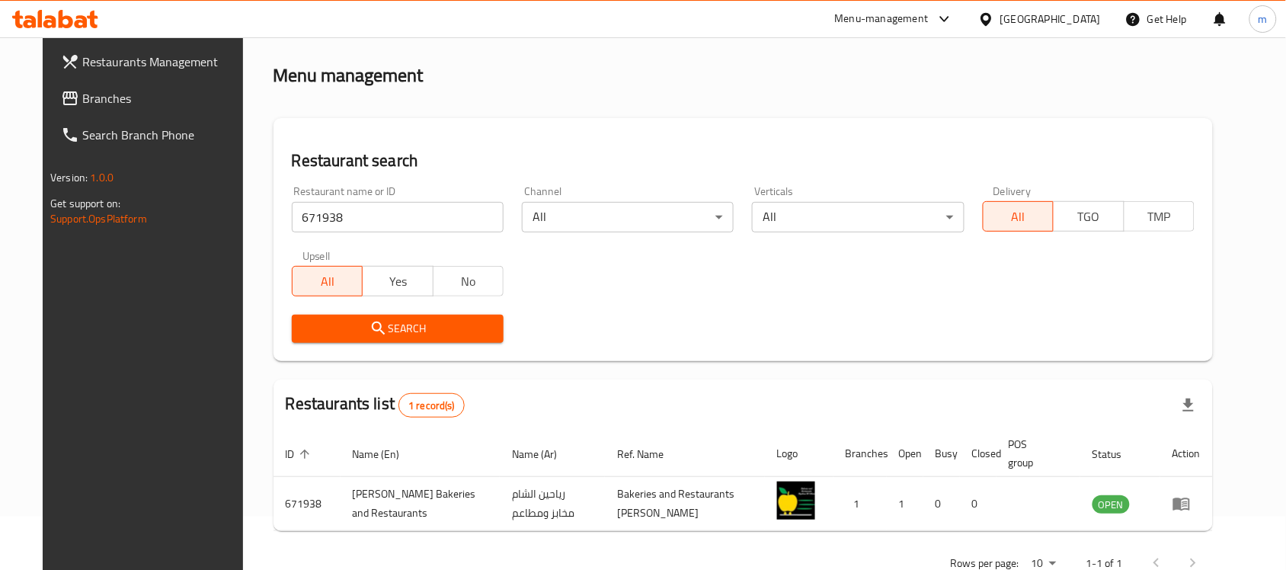
scroll to position [97, 0]
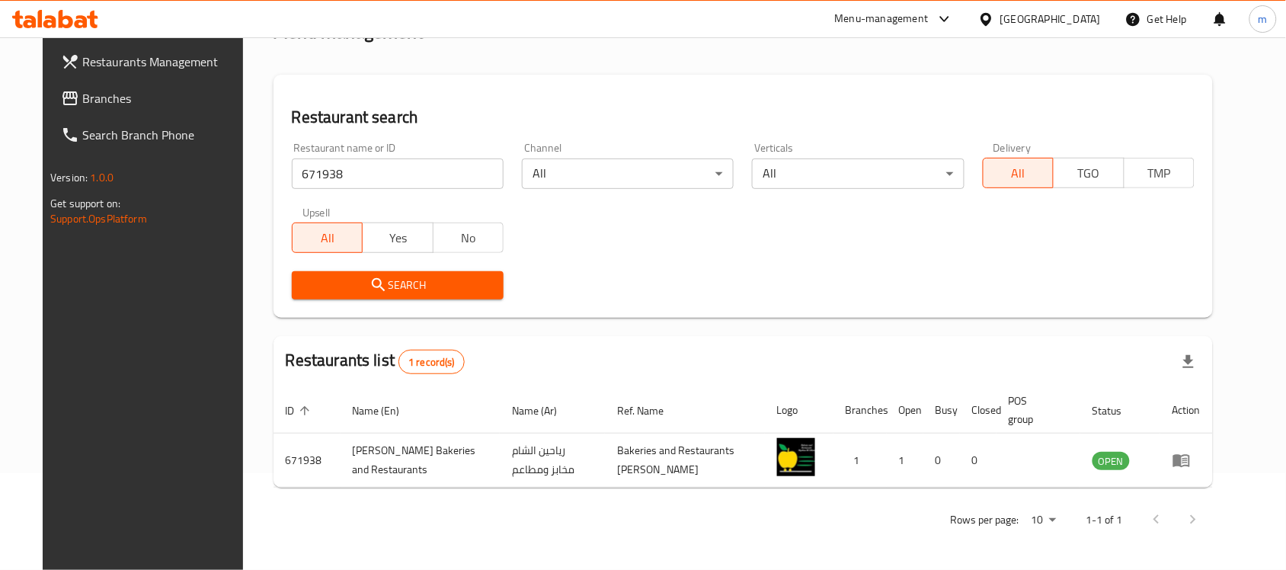
click at [991, 13] on icon at bounding box center [986, 18] width 11 height 13
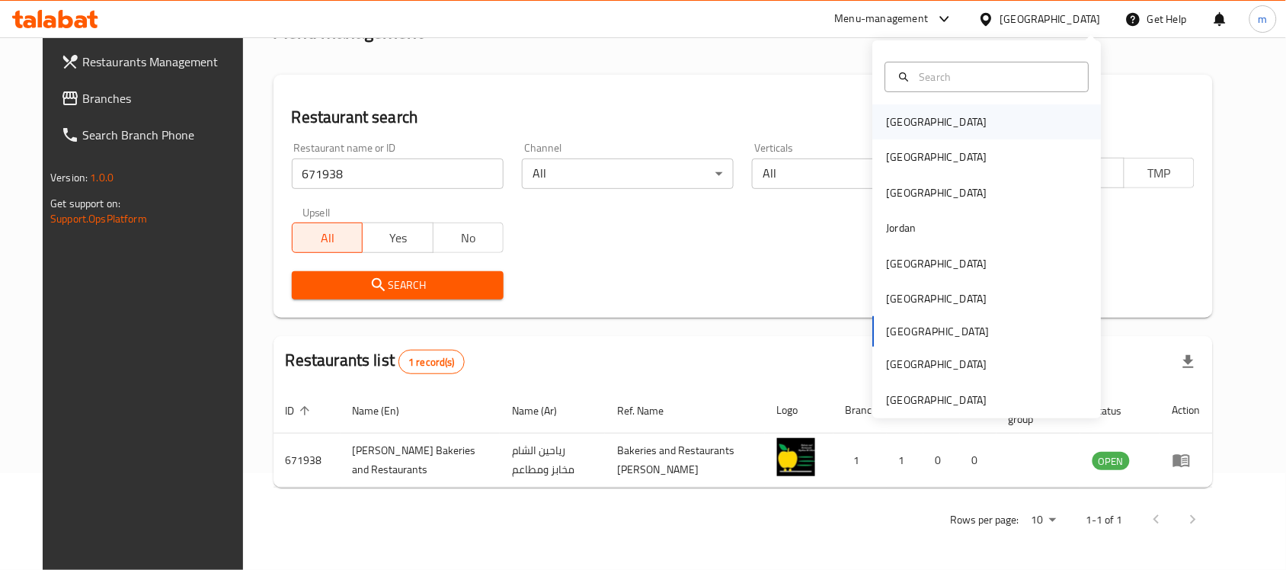
click at [927, 123] on div "[GEOGRAPHIC_DATA]" at bounding box center [987, 121] width 229 height 35
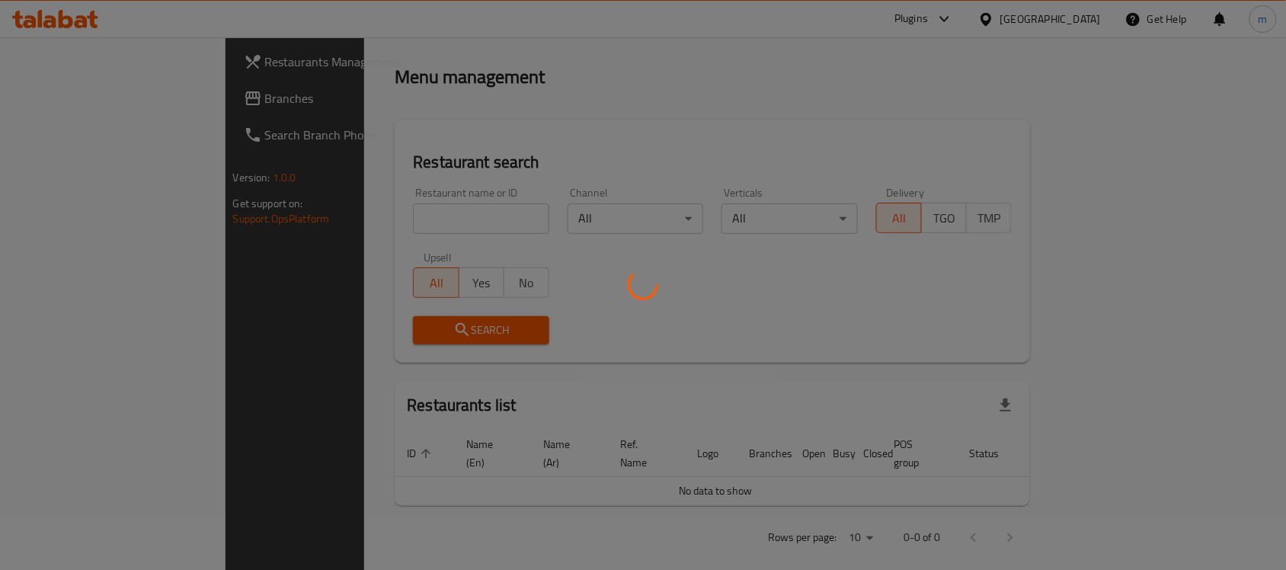
scroll to position [97, 0]
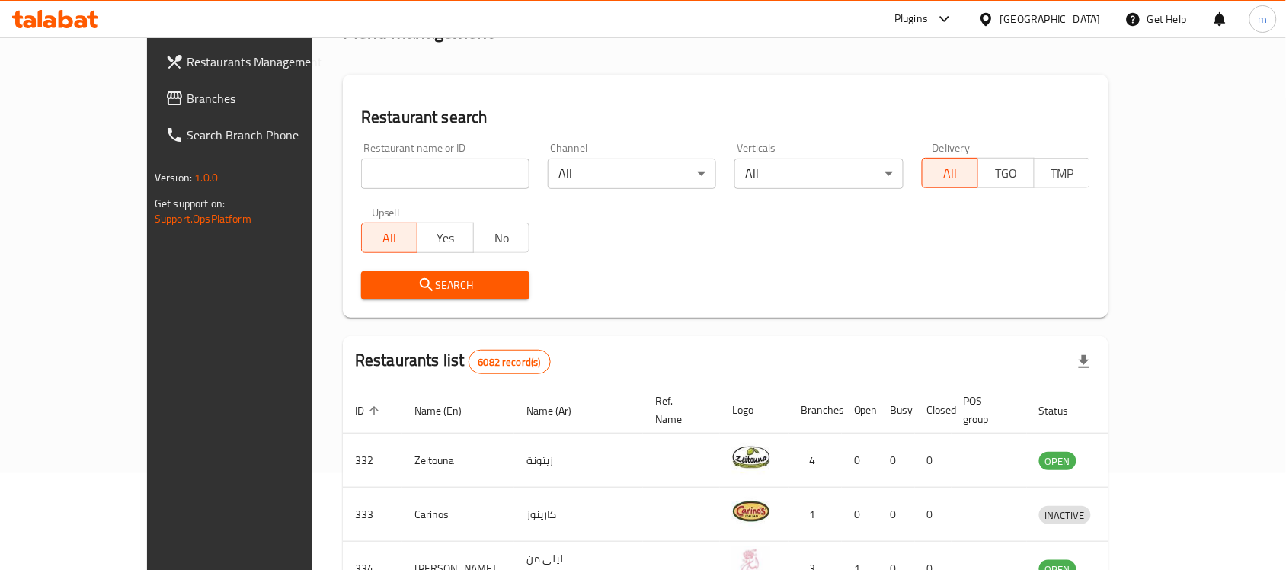
drag, startPoint x: 104, startPoint y: 103, endPoint x: 84, endPoint y: 113, distance: 22.1
click at [187, 103] on span "Branches" at bounding box center [268, 98] width 163 height 18
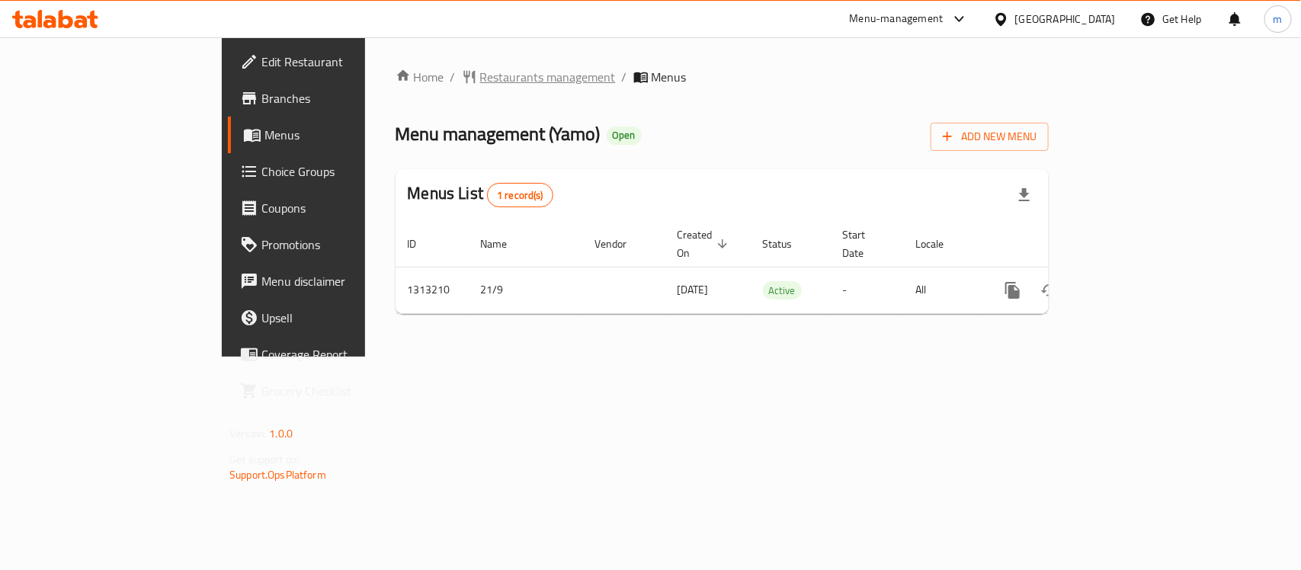
click at [480, 82] on span "Restaurants management" at bounding box center [548, 77] width 136 height 18
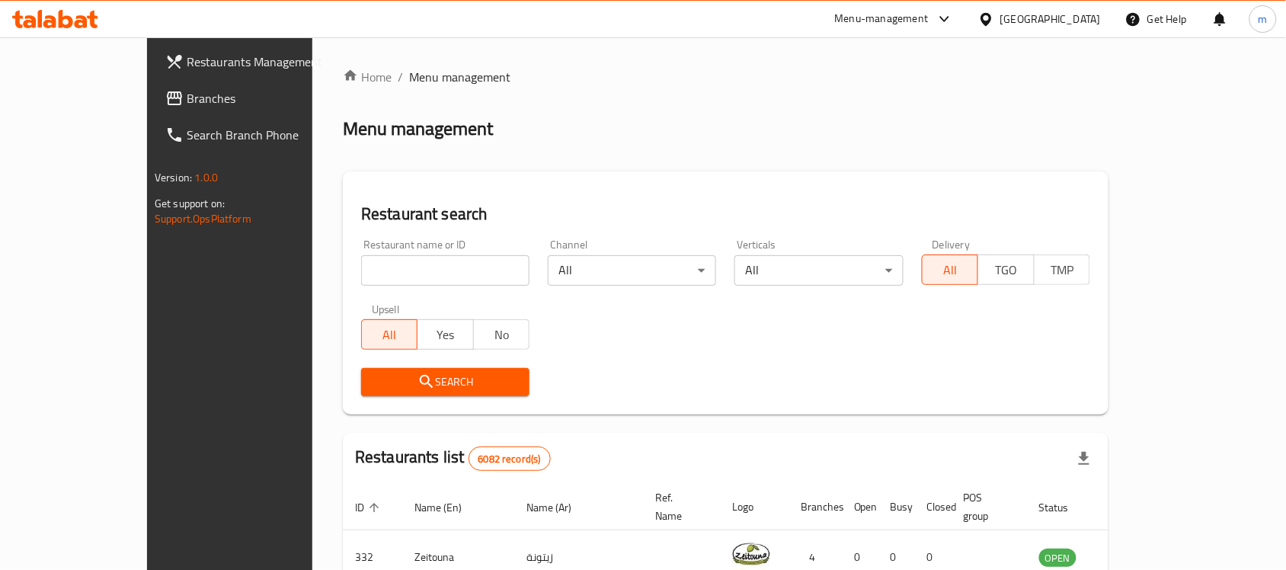
click at [361, 275] on input "search" at bounding box center [445, 270] width 168 height 30
paste input "706420"
type input "706420"
click at [418, 377] on icon "submit" at bounding box center [427, 382] width 18 height 18
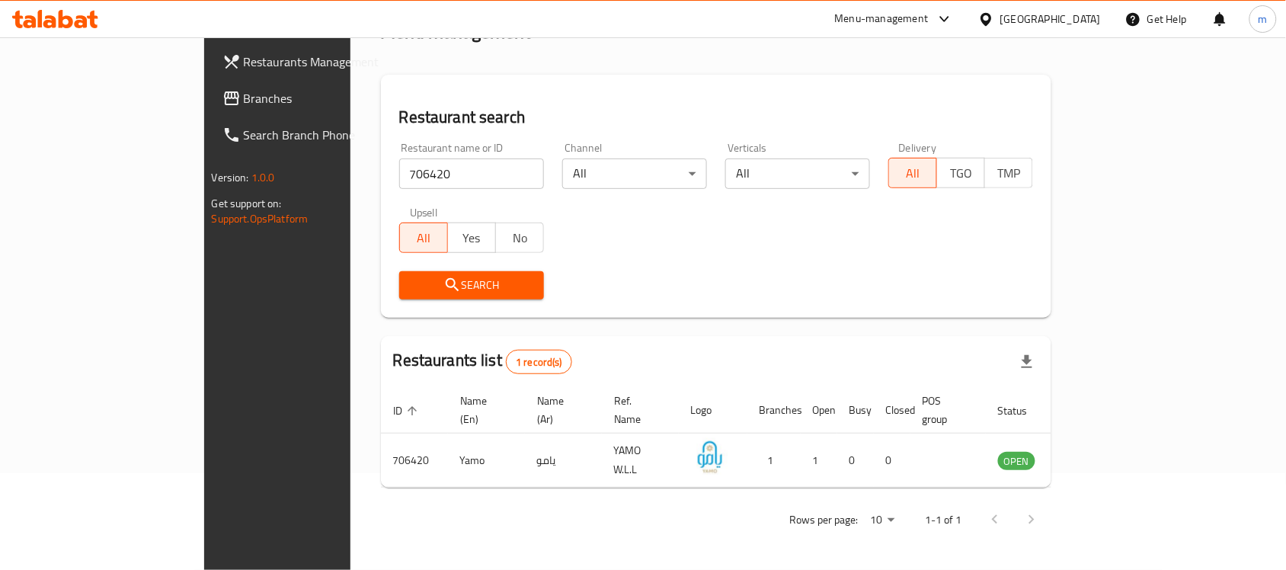
scroll to position [80, 0]
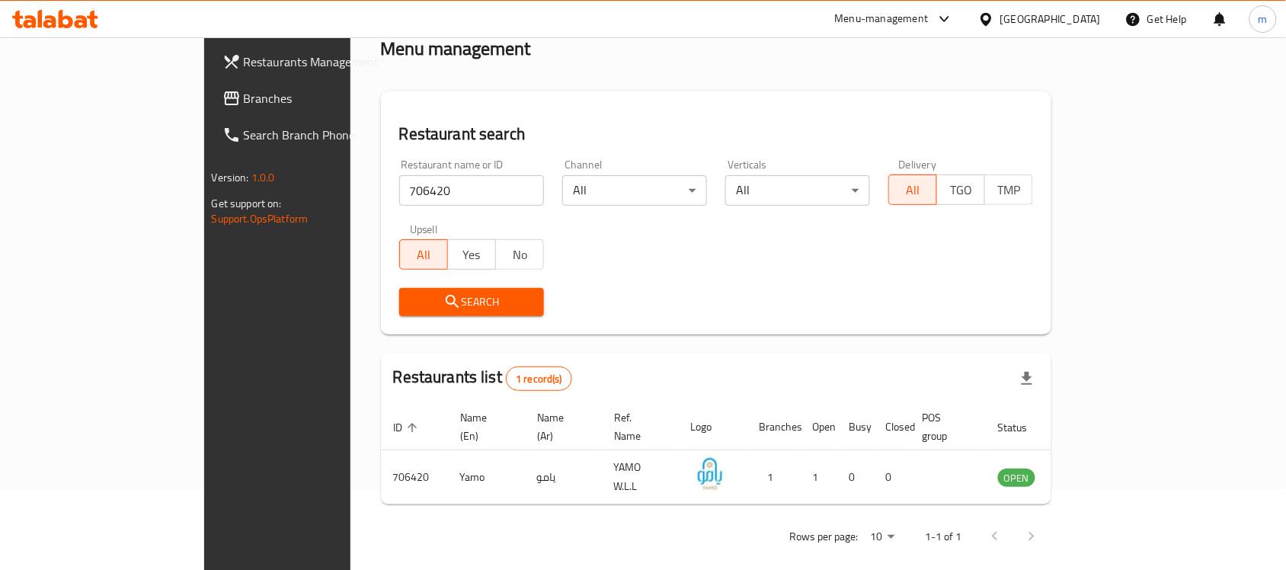
click at [991, 23] on icon at bounding box center [986, 18] width 11 height 13
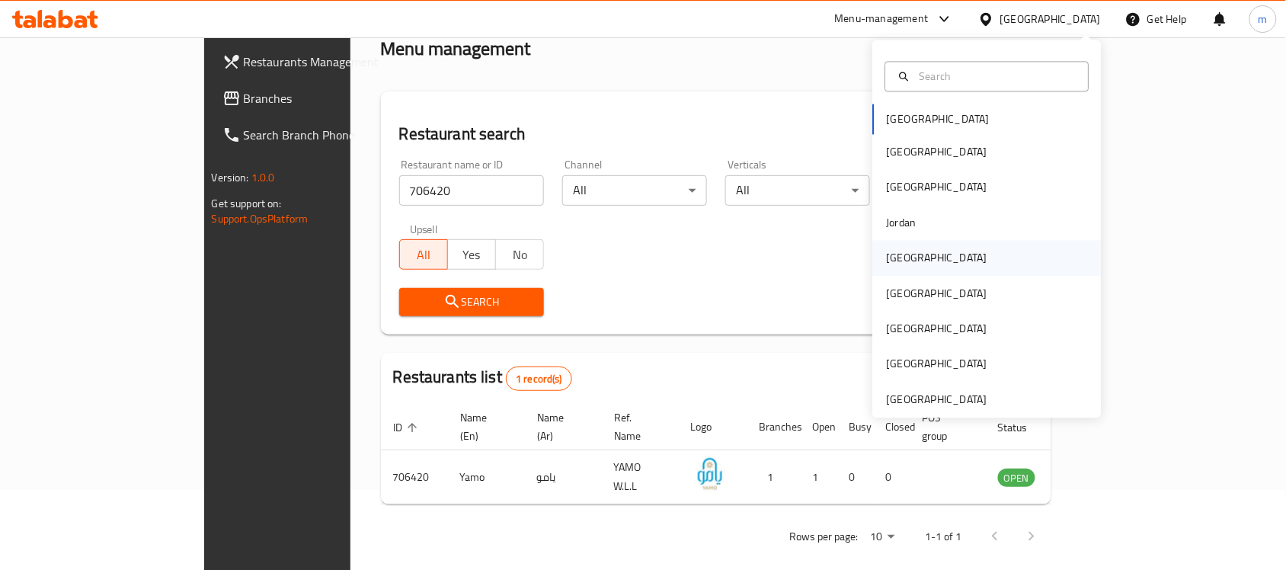
click at [901, 246] on div "Kuwait" at bounding box center [937, 258] width 125 height 35
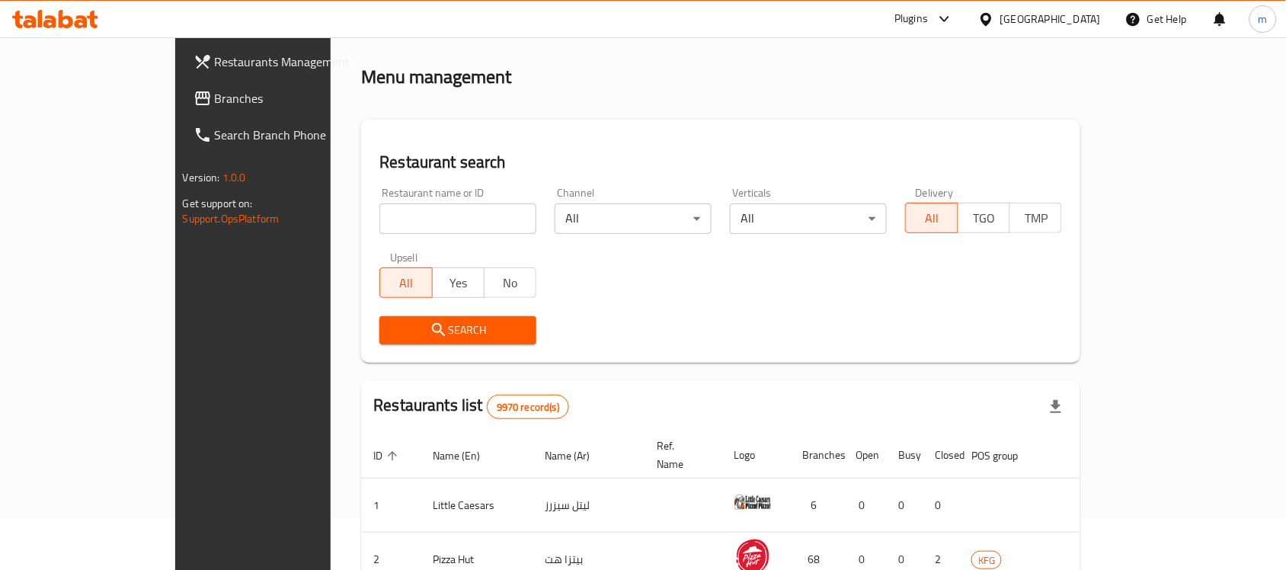
scroll to position [80, 0]
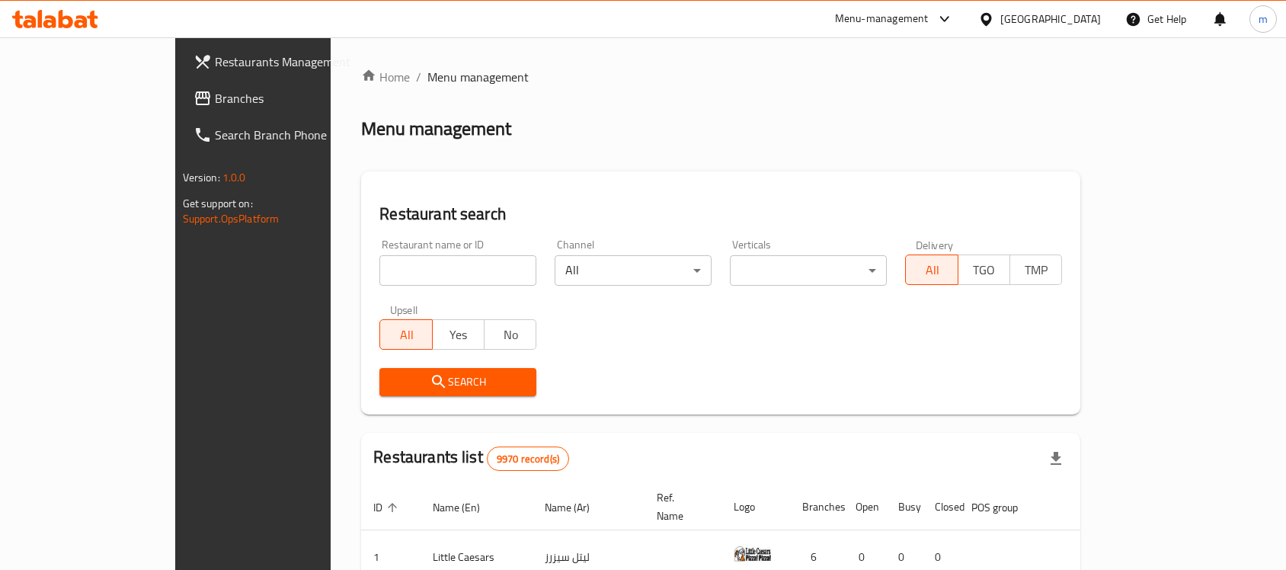
scroll to position [80, 0]
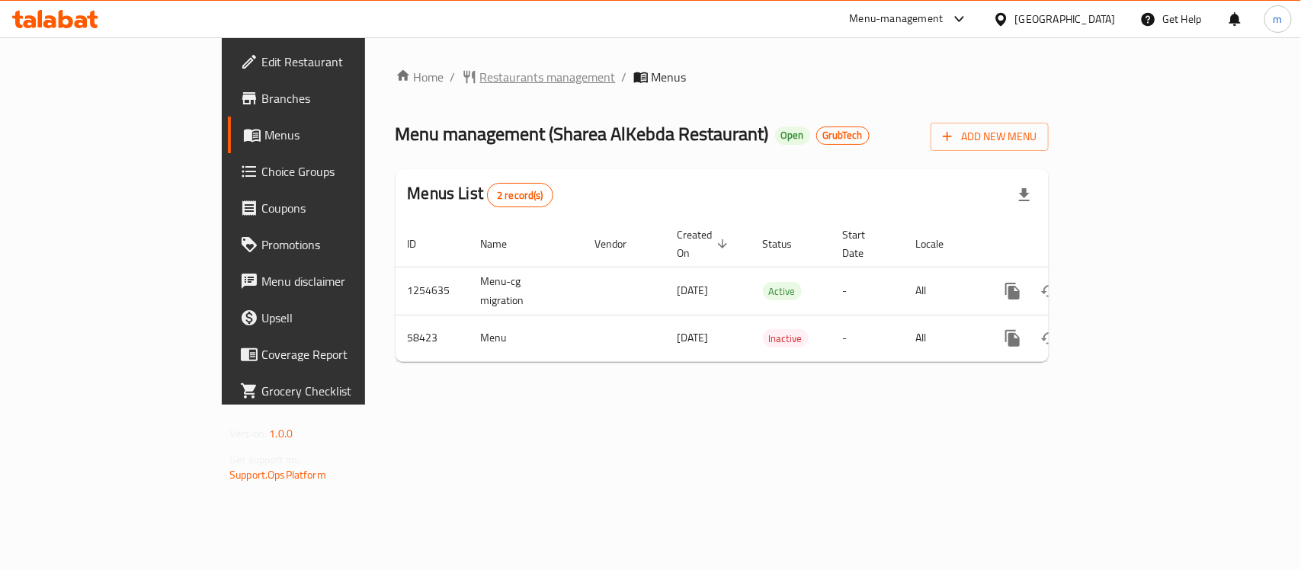
click at [480, 84] on span "Restaurants management" at bounding box center [548, 77] width 136 height 18
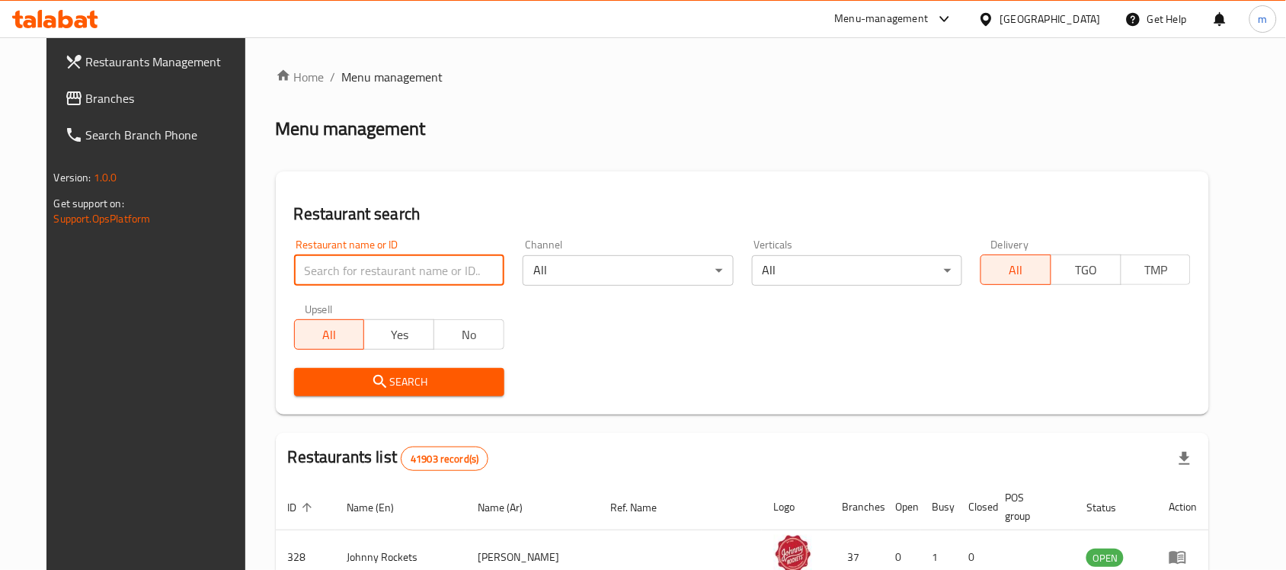
paste input "28462"
type input "28462"
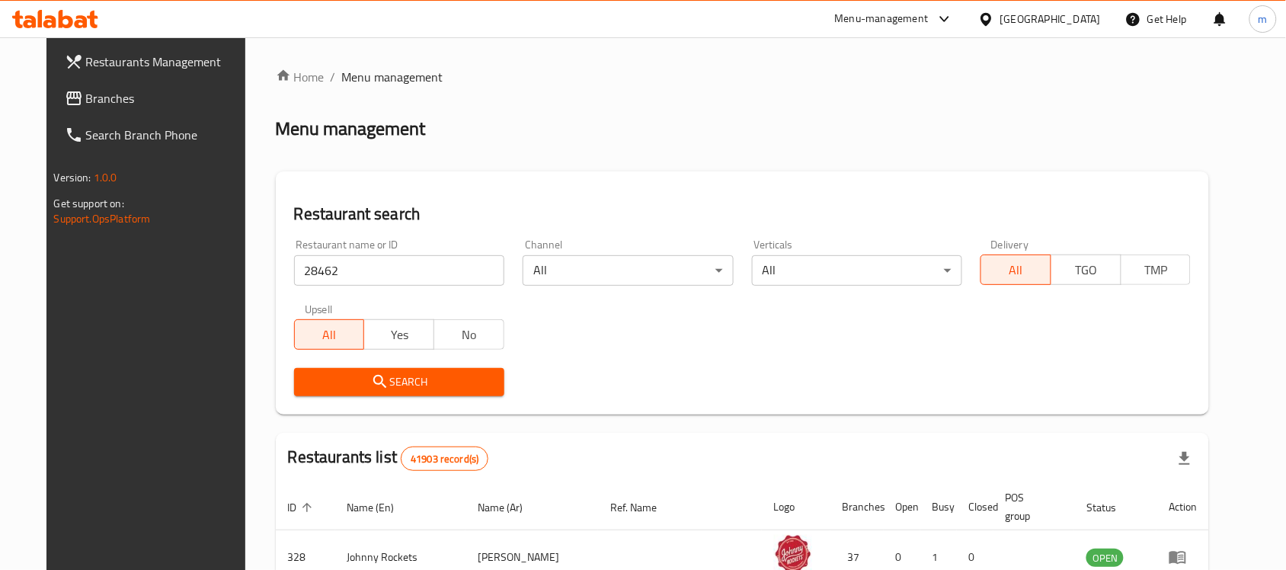
click at [371, 379] on icon "submit" at bounding box center [380, 382] width 18 height 18
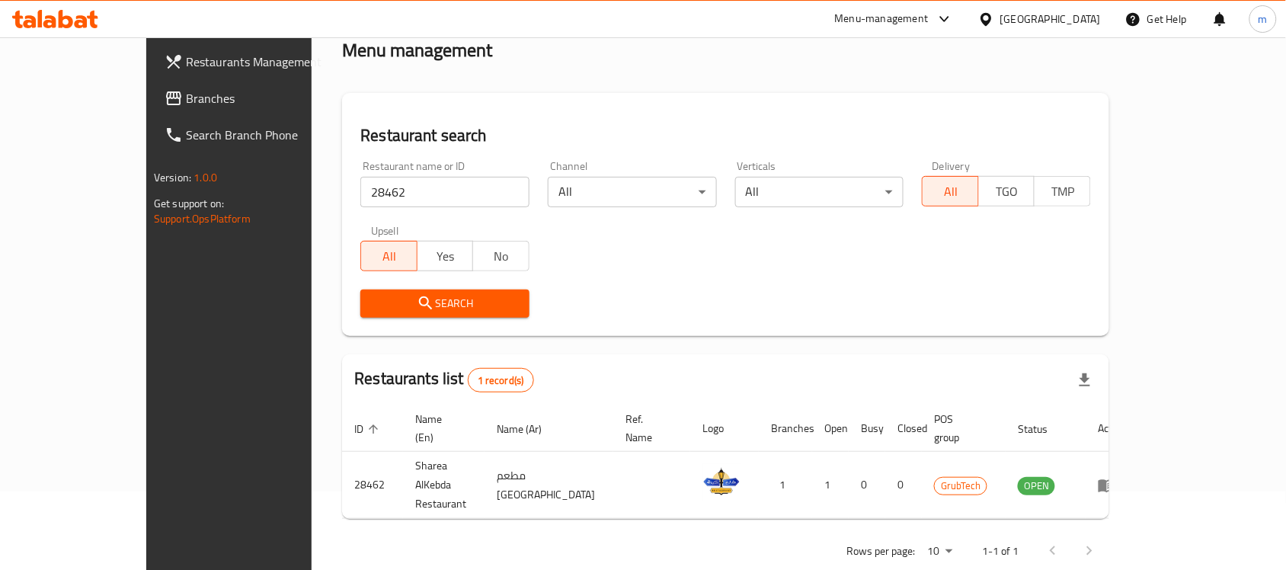
scroll to position [80, 0]
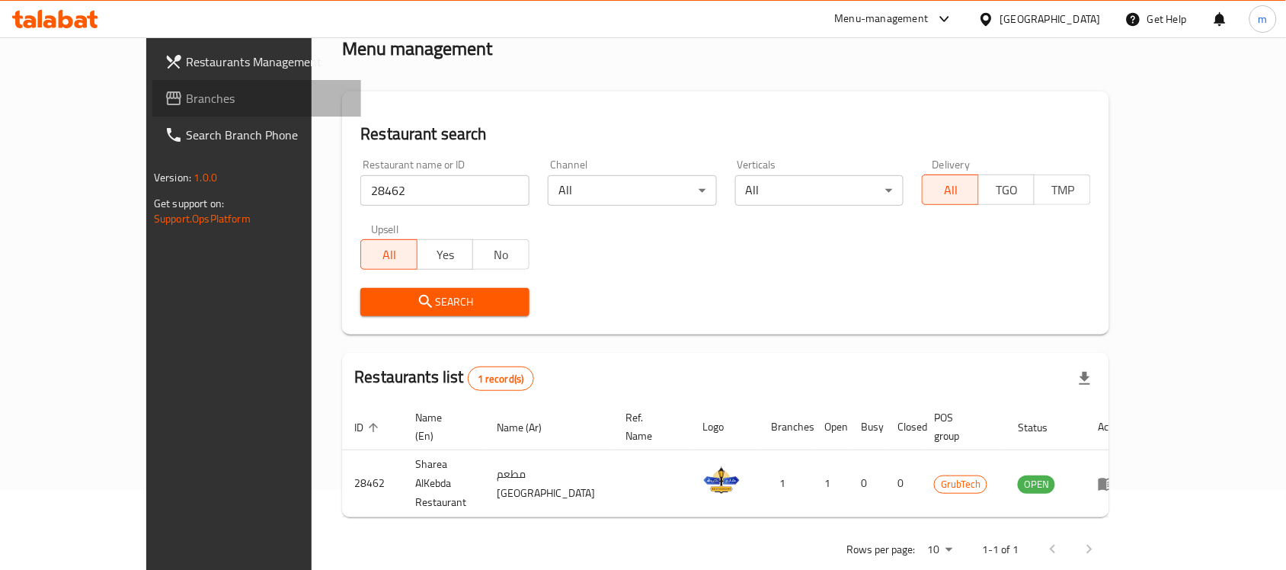
click at [186, 89] on span "Branches" at bounding box center [267, 98] width 163 height 18
